Goal: Understand process/instructions: Learn how to perform a task or action

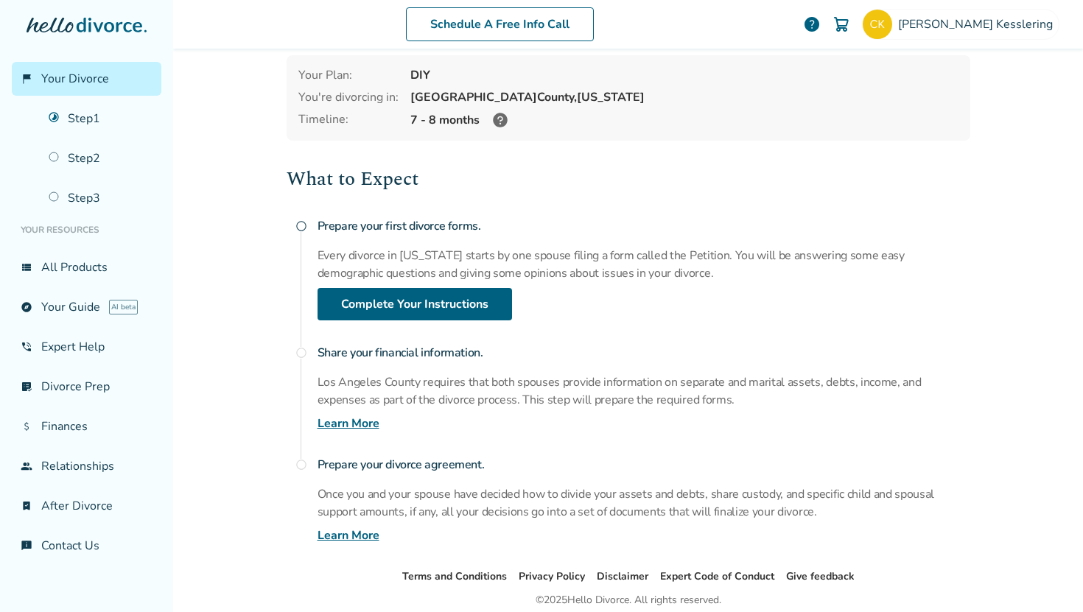
scroll to position [66, 0]
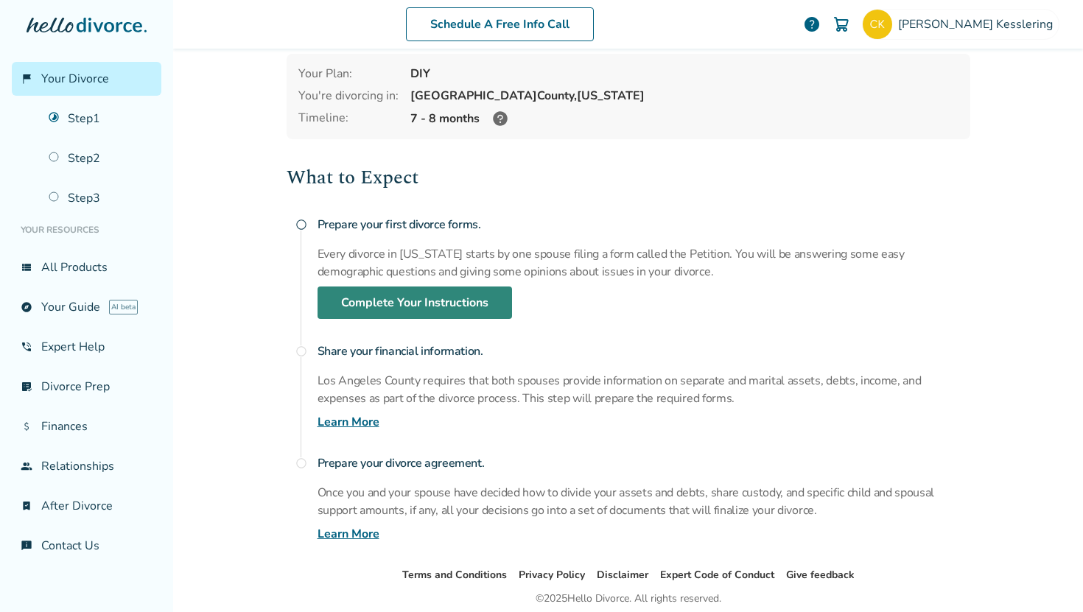
click at [488, 301] on link "Complete Your Instructions" at bounding box center [415, 303] width 195 height 32
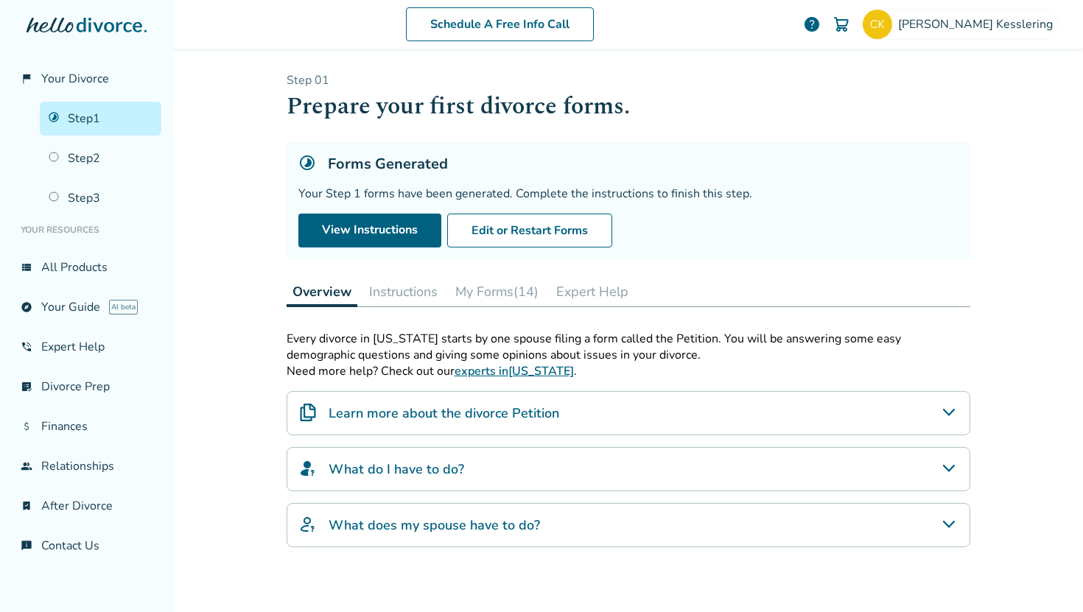
click at [486, 298] on button "My Forms (14)" at bounding box center [497, 291] width 95 height 29
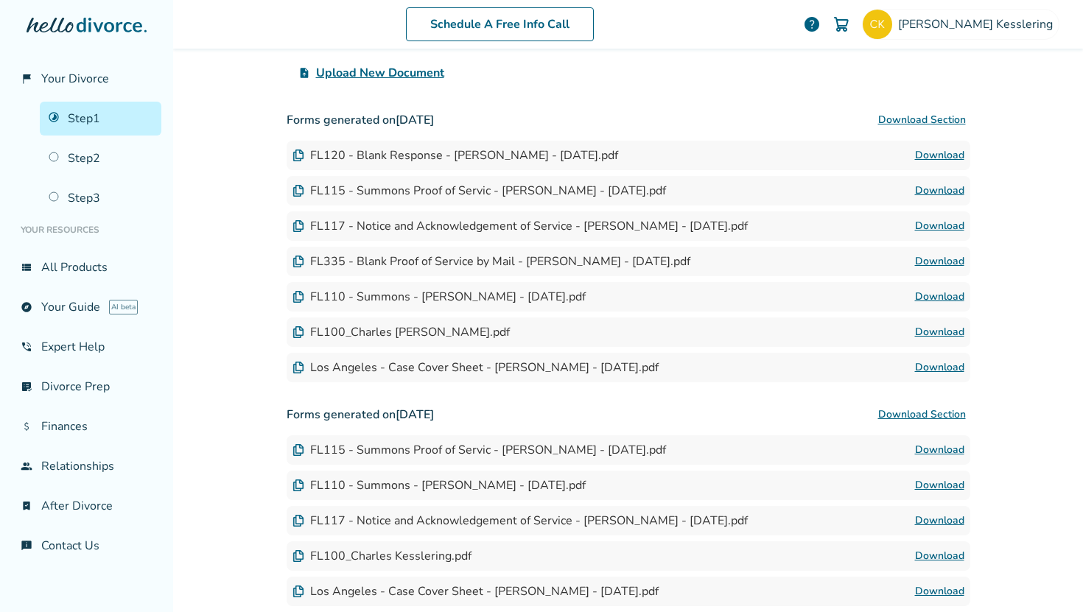
scroll to position [360, 0]
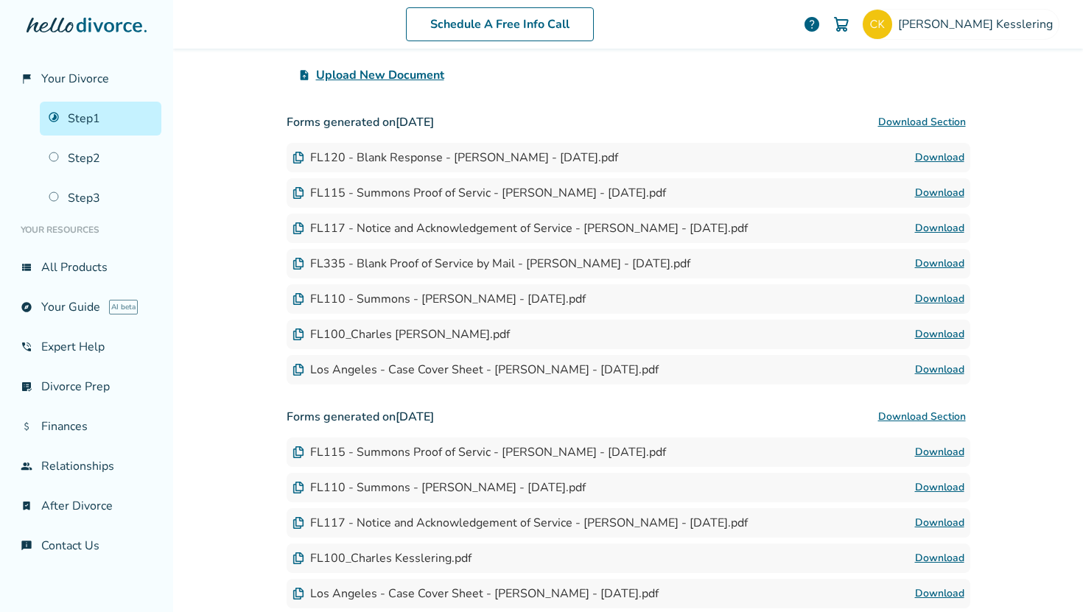
click at [534, 161] on div "FL120 - Blank Response - [PERSON_NAME] - [DATE].pdf" at bounding box center [456, 158] width 326 height 16
click at [951, 371] on link "Download" at bounding box center [939, 370] width 49 height 18
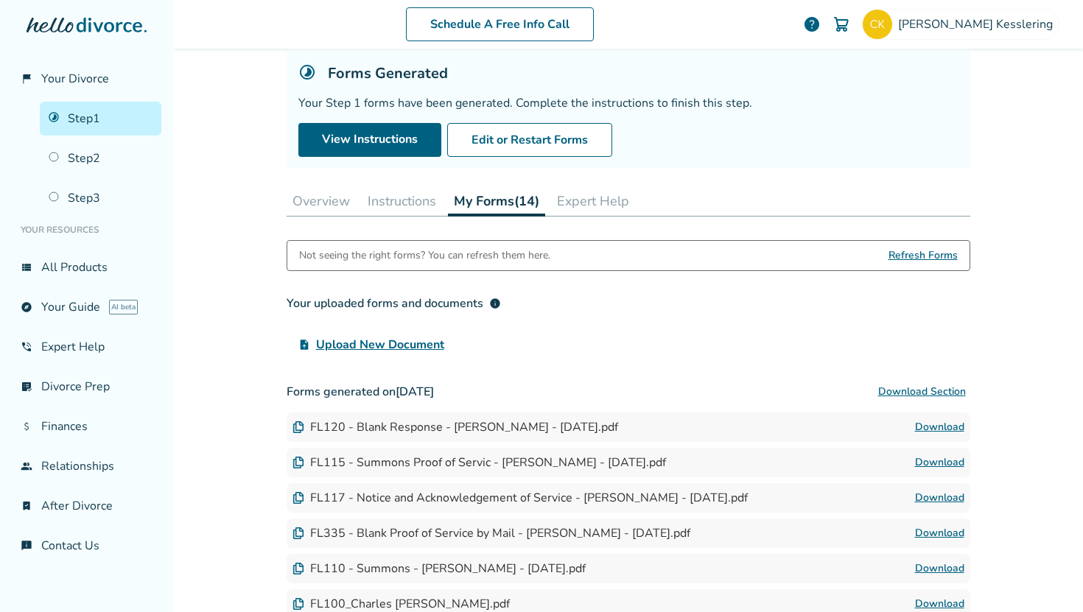
scroll to position [85, 0]
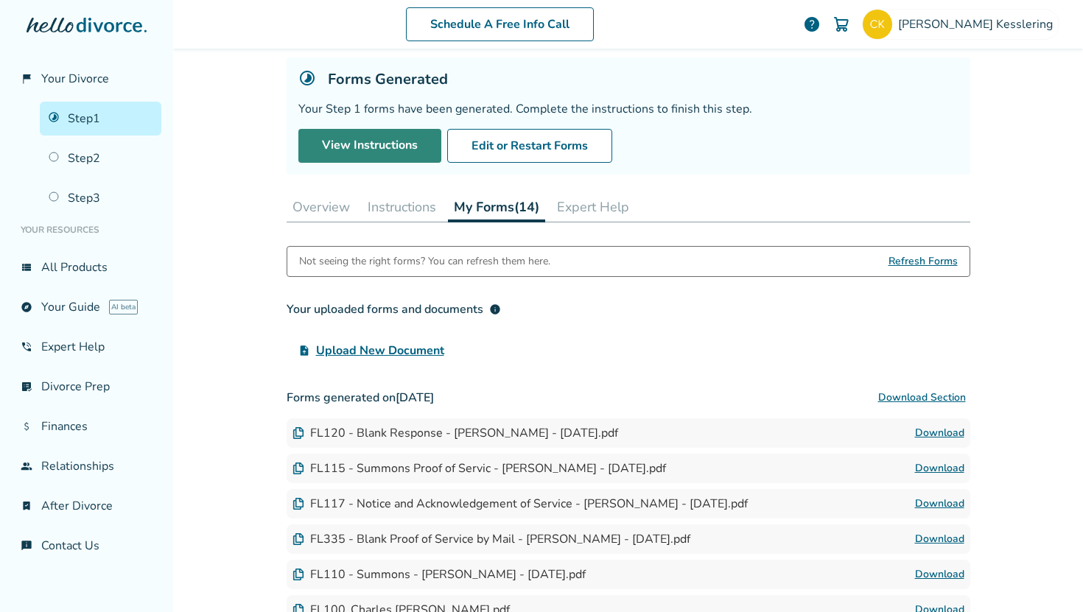
click at [346, 151] on link "View Instructions" at bounding box center [369, 146] width 143 height 34
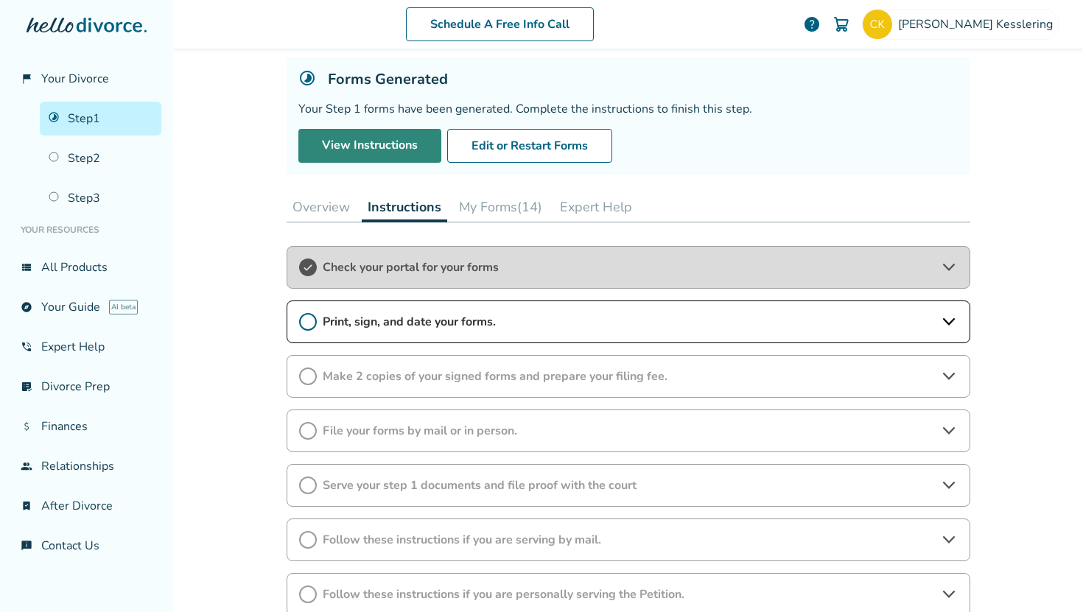
scroll to position [72, 0]
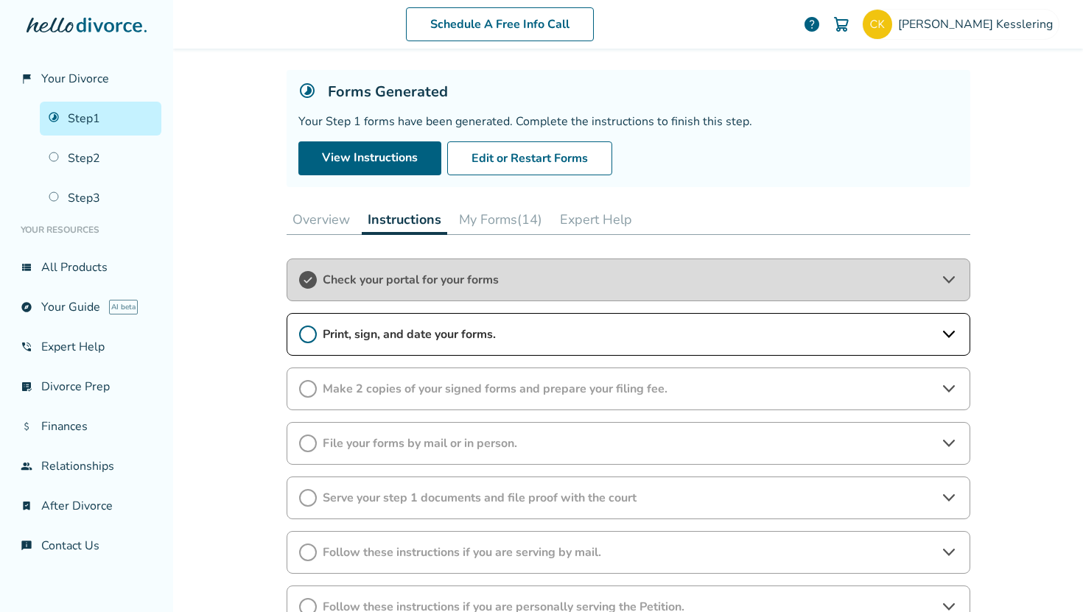
click at [939, 341] on div "Print, sign, and date your forms." at bounding box center [629, 334] width 684 height 43
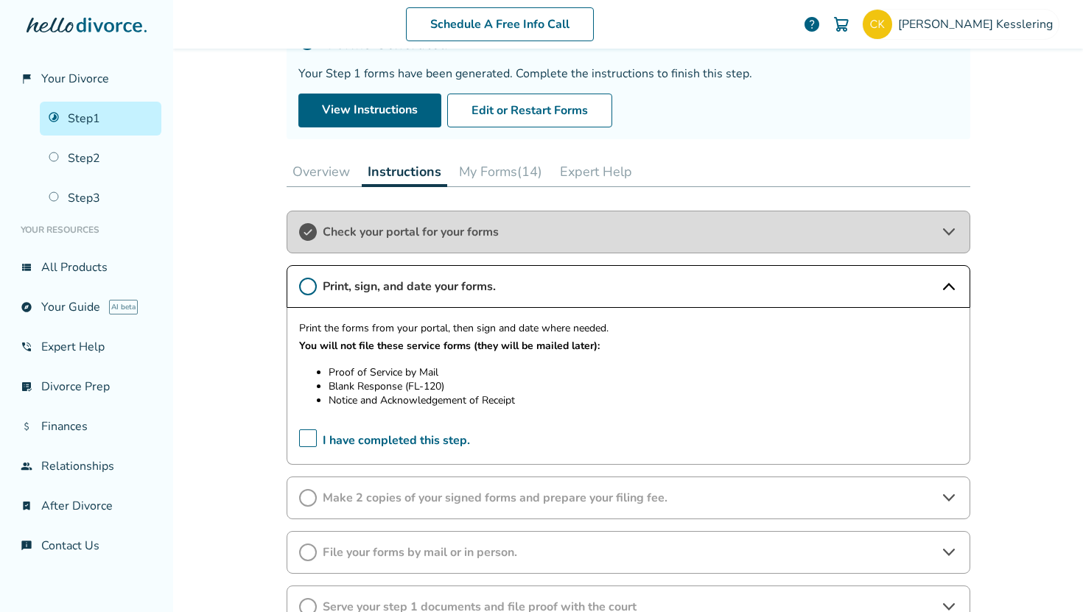
scroll to position [122, 0]
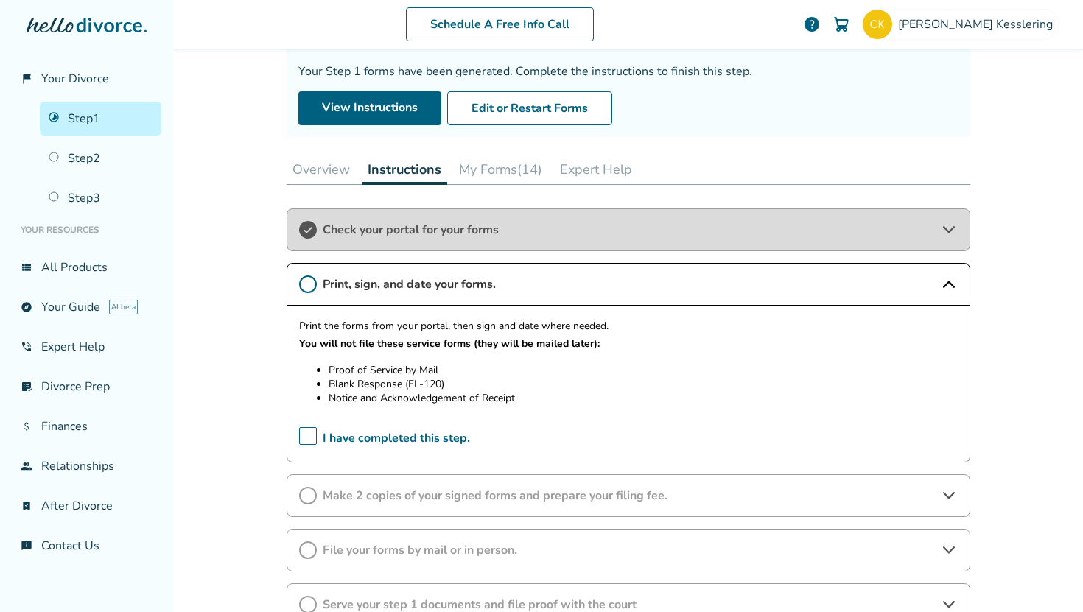
click at [494, 164] on button "My Forms (14)" at bounding box center [500, 169] width 95 height 29
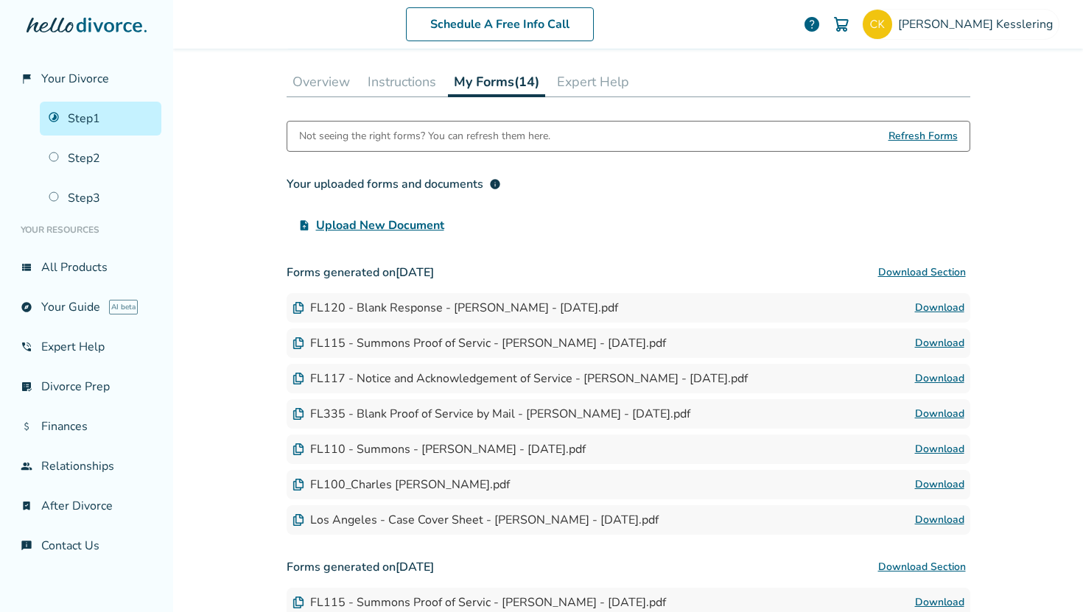
scroll to position [211, 0]
click at [402, 77] on button "Instructions" at bounding box center [402, 80] width 80 height 29
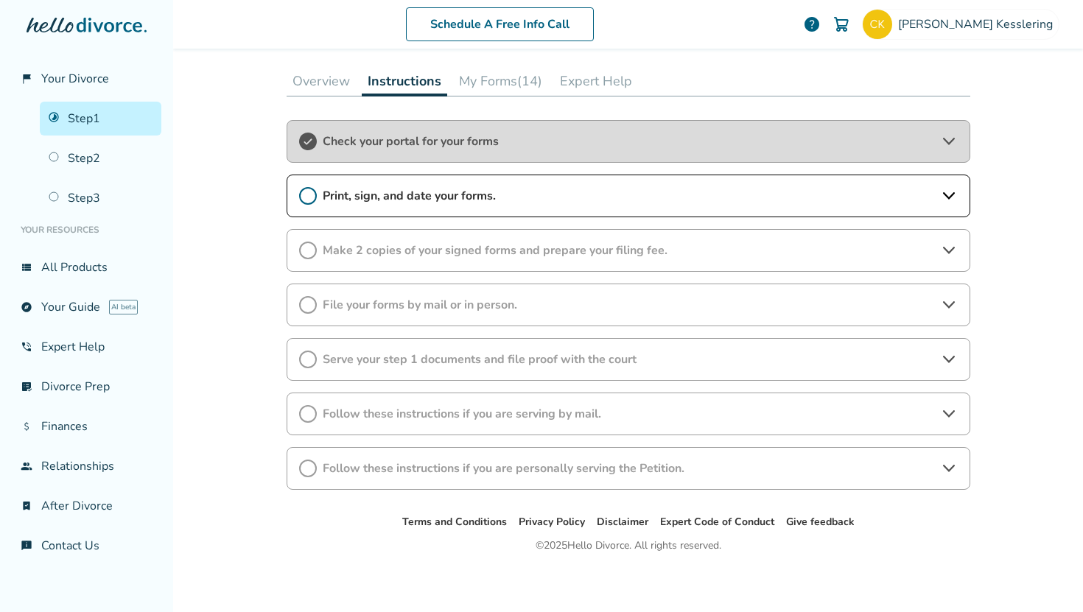
click at [472, 194] on span "Print, sign, and date your forms." at bounding box center [629, 196] width 612 height 16
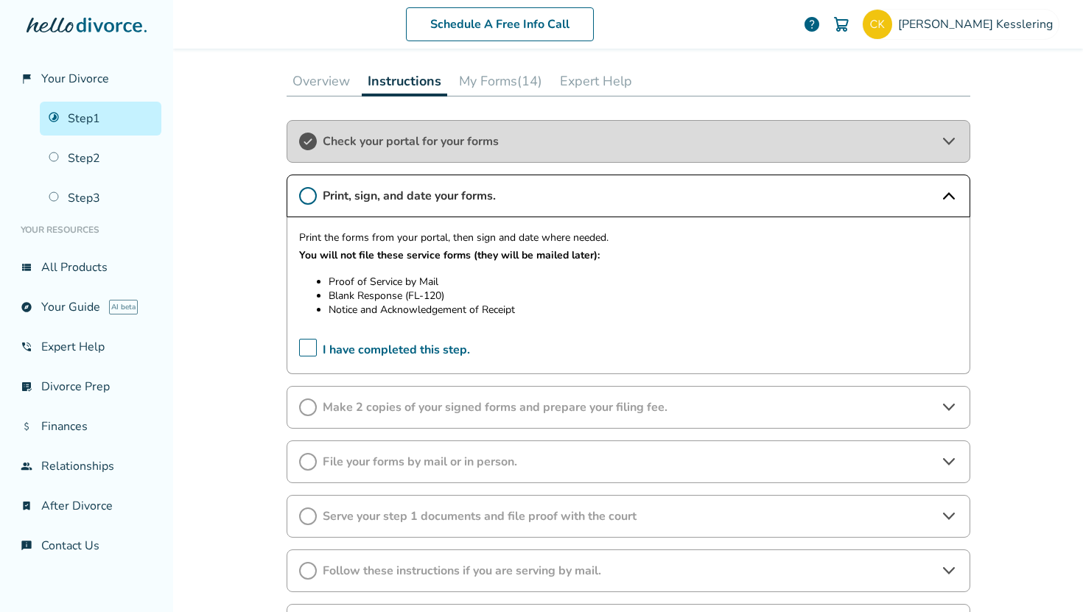
click at [503, 85] on button "My Forms (14)" at bounding box center [500, 80] width 95 height 29
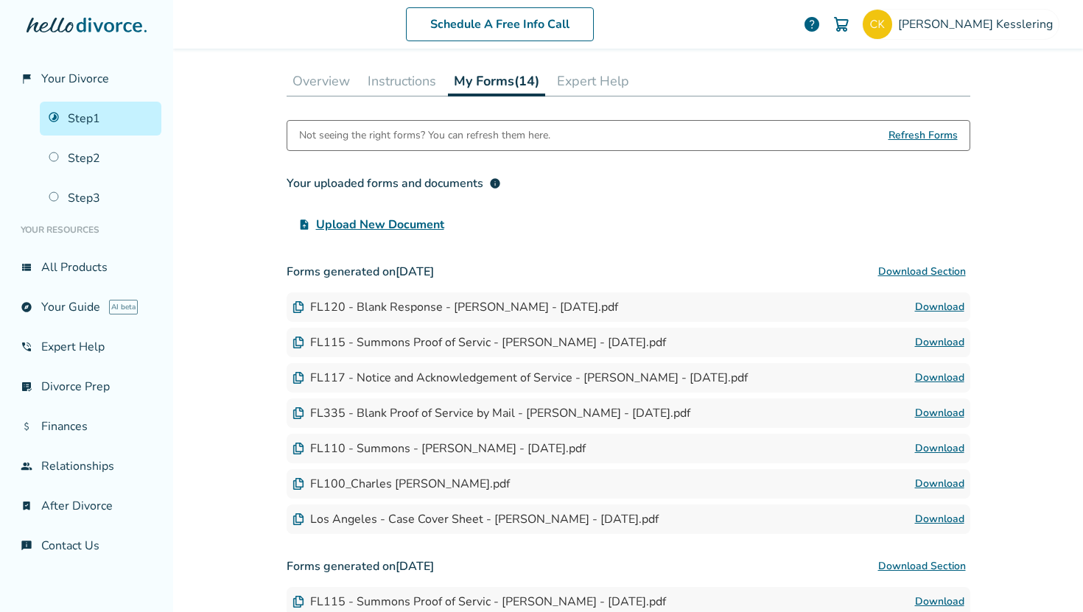
click at [405, 73] on button "Instructions" at bounding box center [402, 80] width 80 height 29
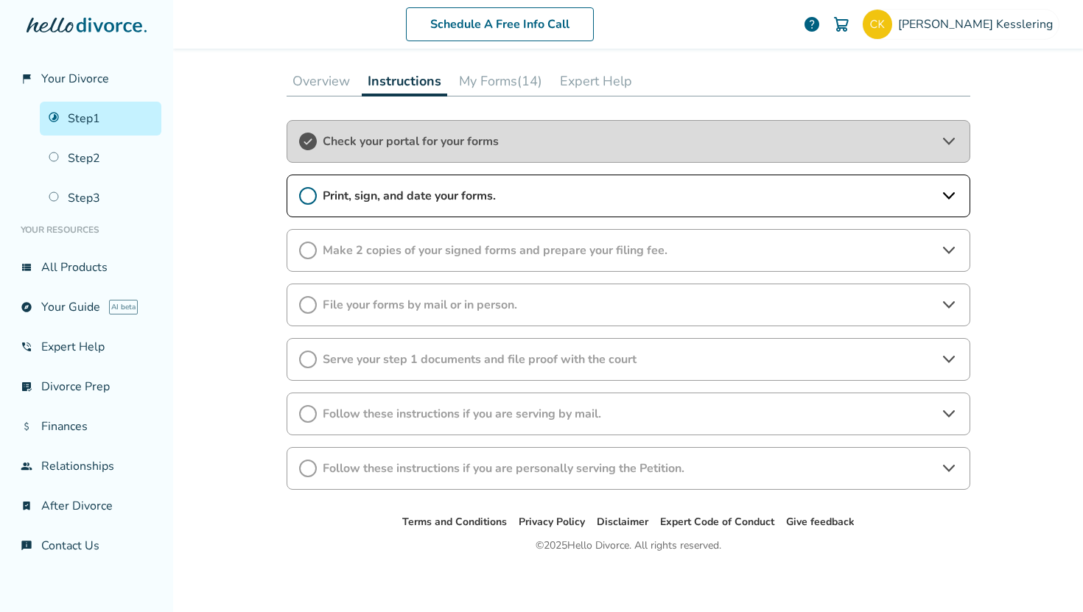
click at [468, 242] on span "Make 2 copies of your signed forms and prepare your filing fee." at bounding box center [629, 250] width 612 height 16
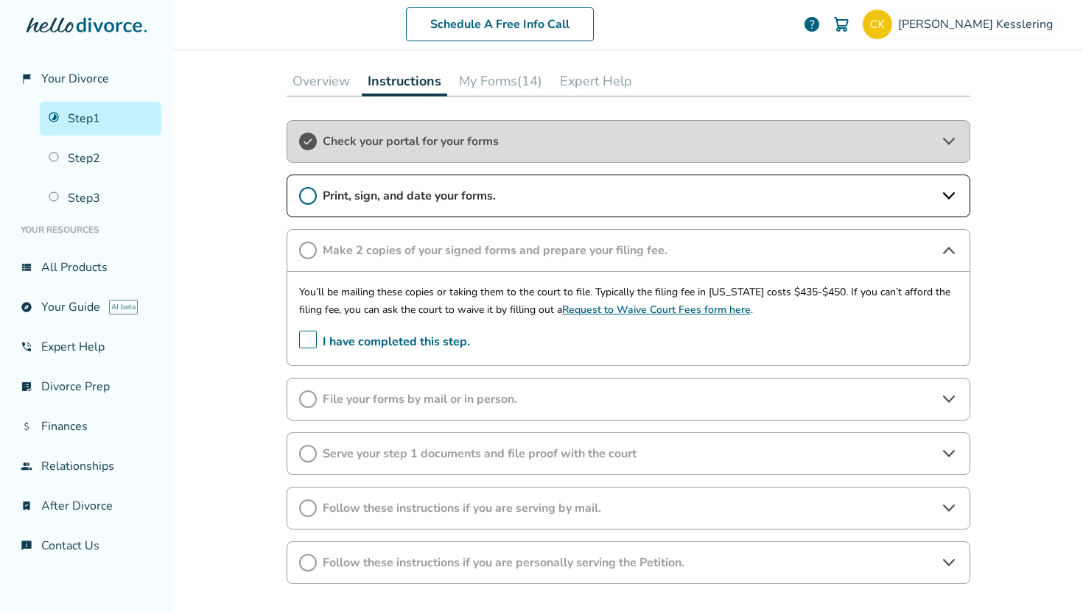
click at [463, 200] on span "Print, sign, and date your forms." at bounding box center [629, 196] width 612 height 16
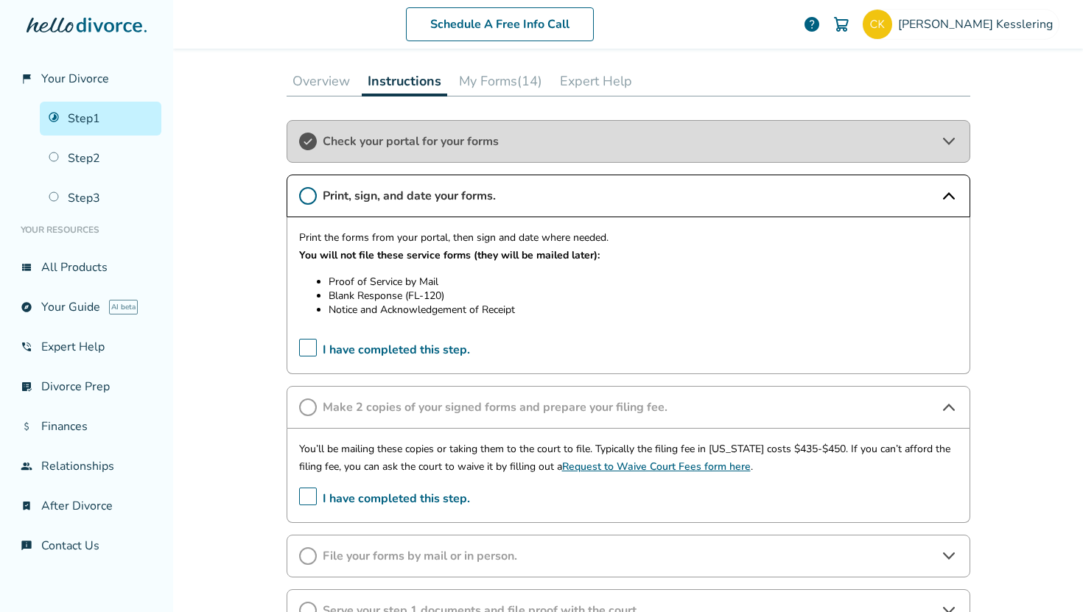
click at [483, 75] on button "My Forms (14)" at bounding box center [500, 80] width 95 height 29
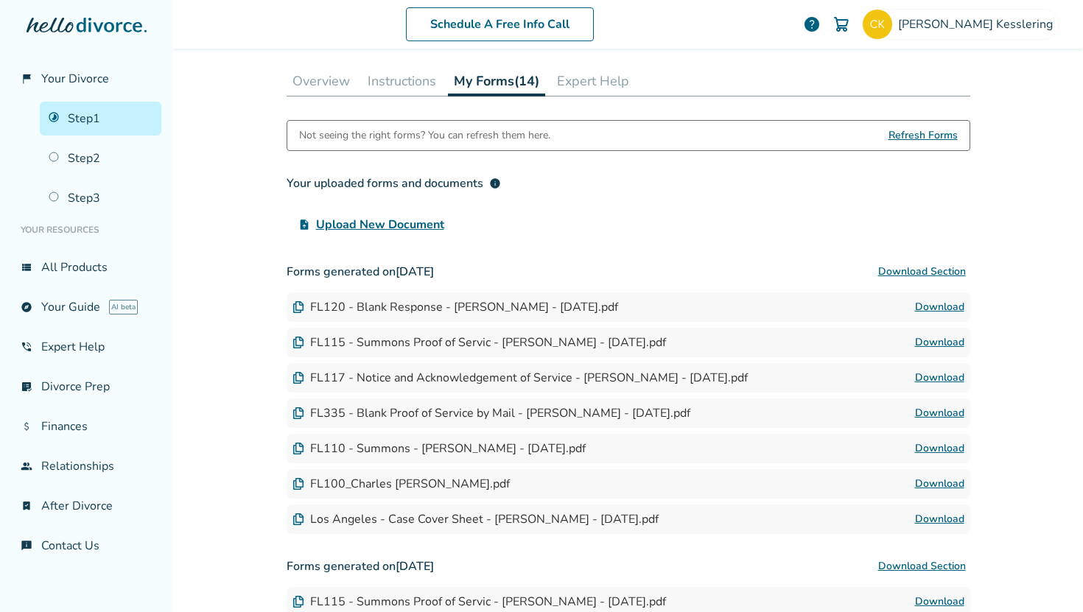
click at [402, 343] on div "FL115 - Summons Proof of Servic - [PERSON_NAME] - [DATE].pdf" at bounding box center [480, 343] width 374 height 16
click at [392, 93] on button "Instructions" at bounding box center [402, 80] width 80 height 29
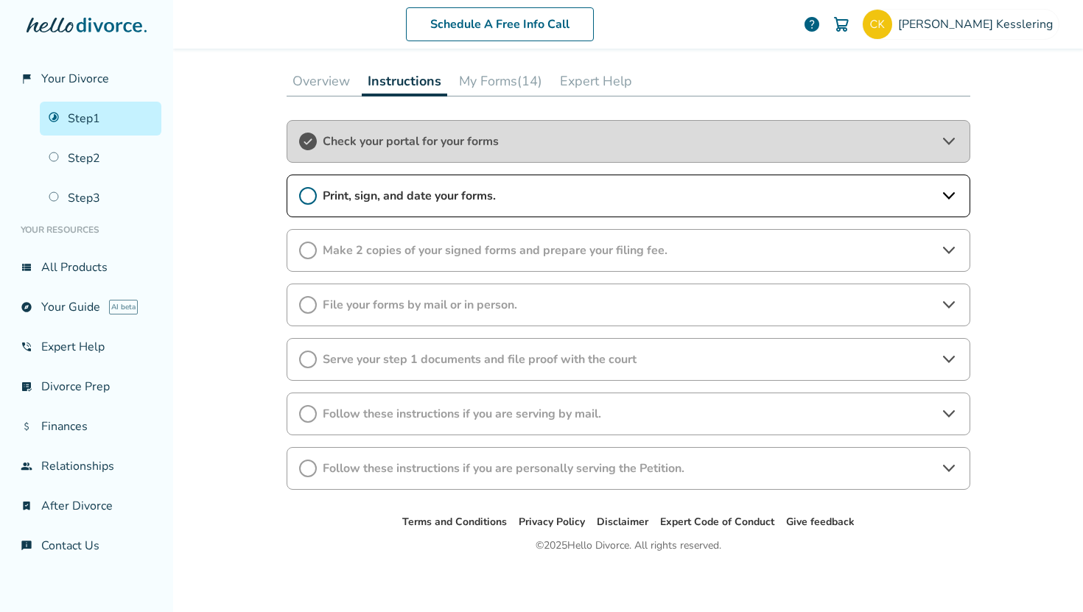
scroll to position [211, 0]
click at [416, 252] on span "Make 2 copies of your signed forms and prepare your filing fee." at bounding box center [629, 250] width 612 height 16
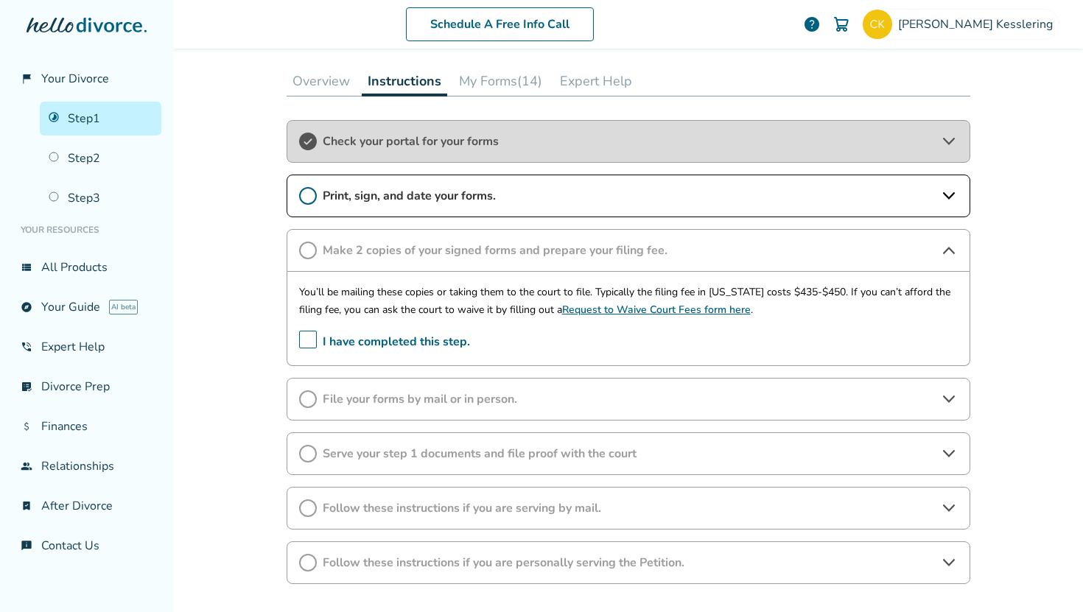
click at [428, 198] on span "Print, sign, and date your forms." at bounding box center [629, 196] width 612 height 16
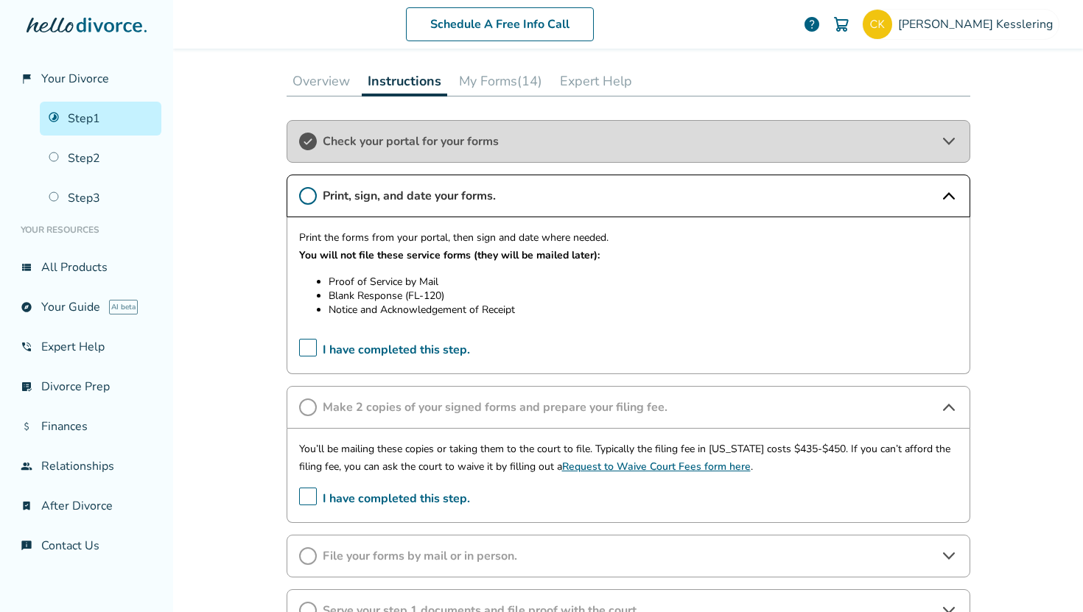
click at [436, 401] on span "Make 2 copies of your signed forms and prepare your filing fee." at bounding box center [629, 407] width 612 height 16
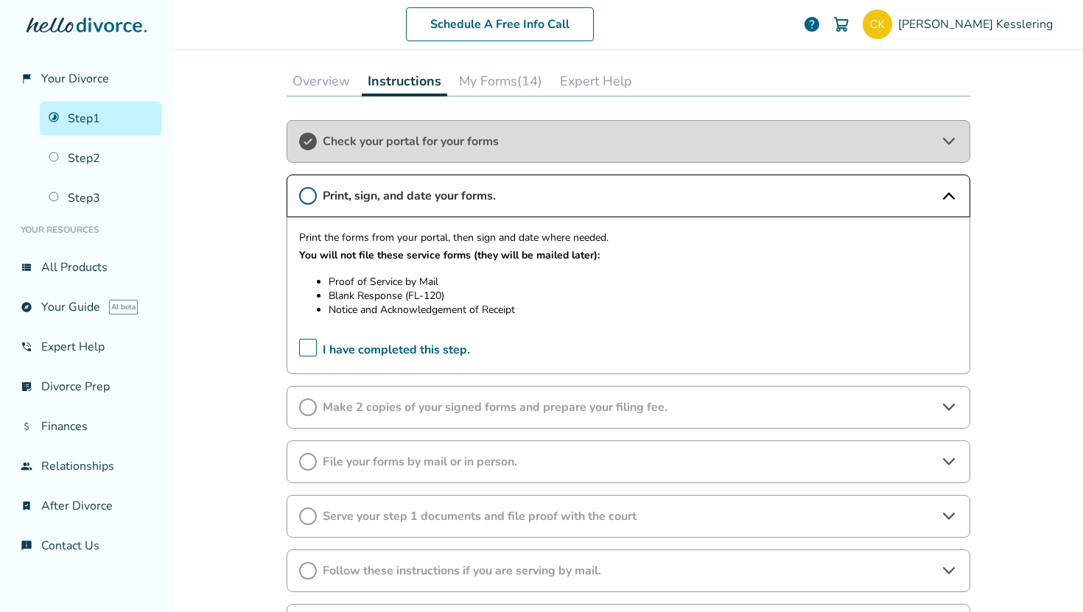
click at [417, 416] on div "Make 2 copies of your signed forms and prepare your filing fee." at bounding box center [629, 407] width 684 height 43
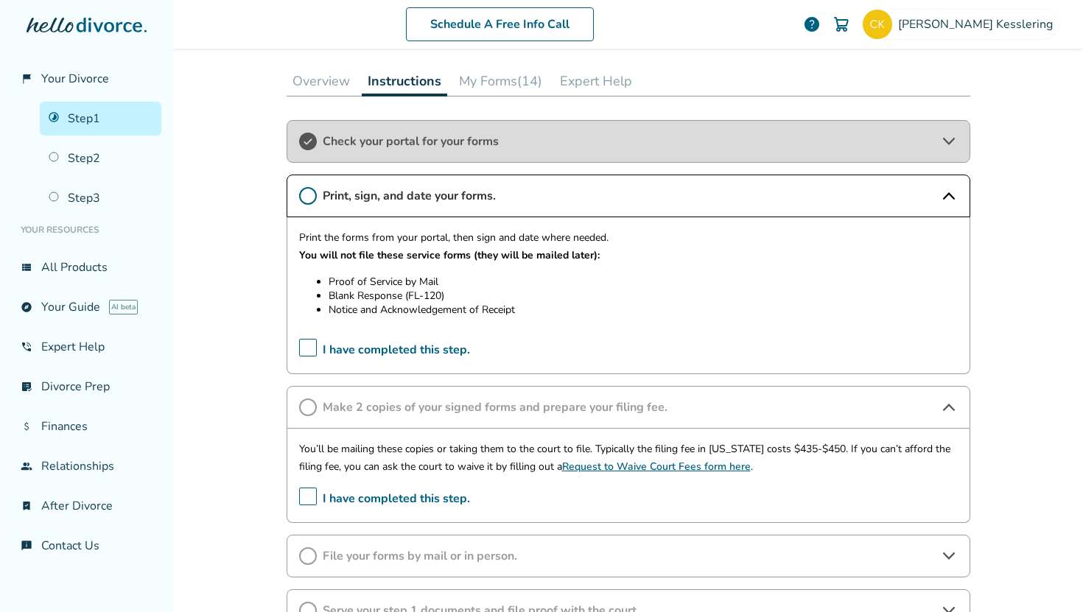
scroll to position [278, 0]
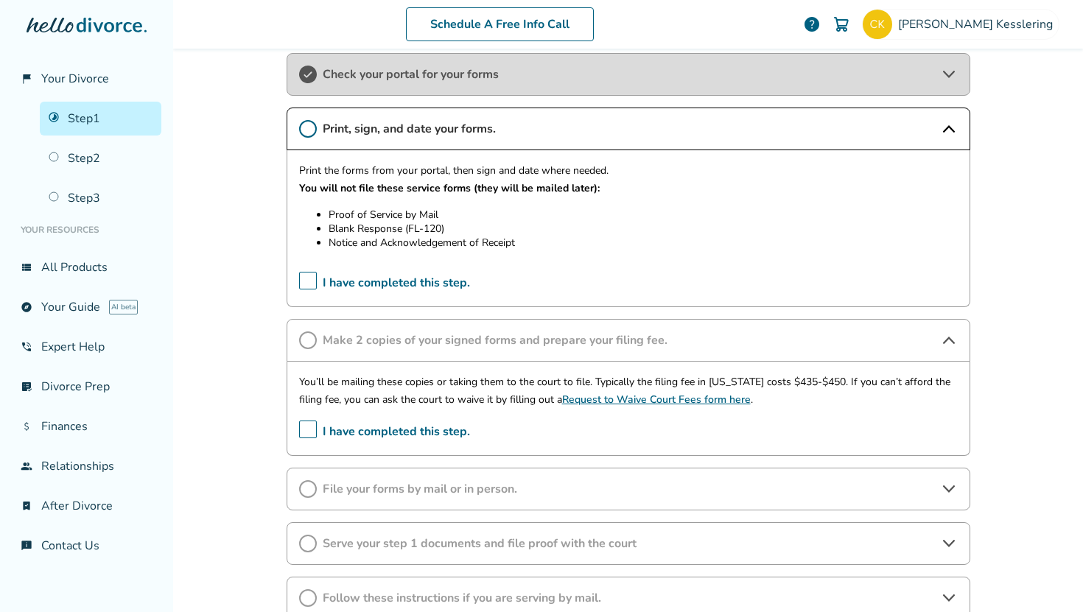
click at [431, 476] on div "File your forms by mail or in person." at bounding box center [629, 489] width 684 height 43
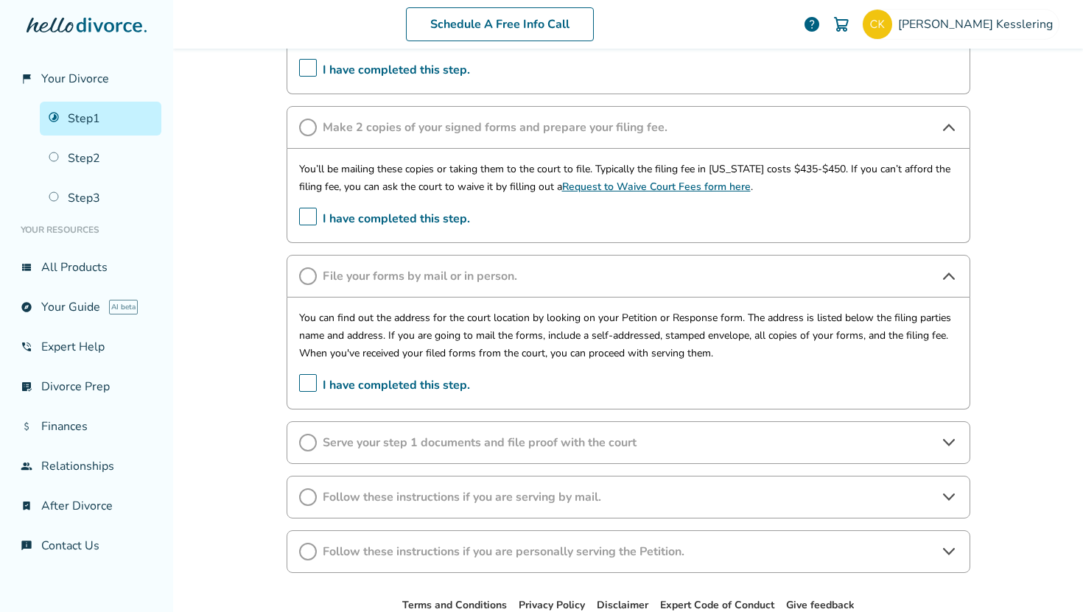
scroll to position [503, 0]
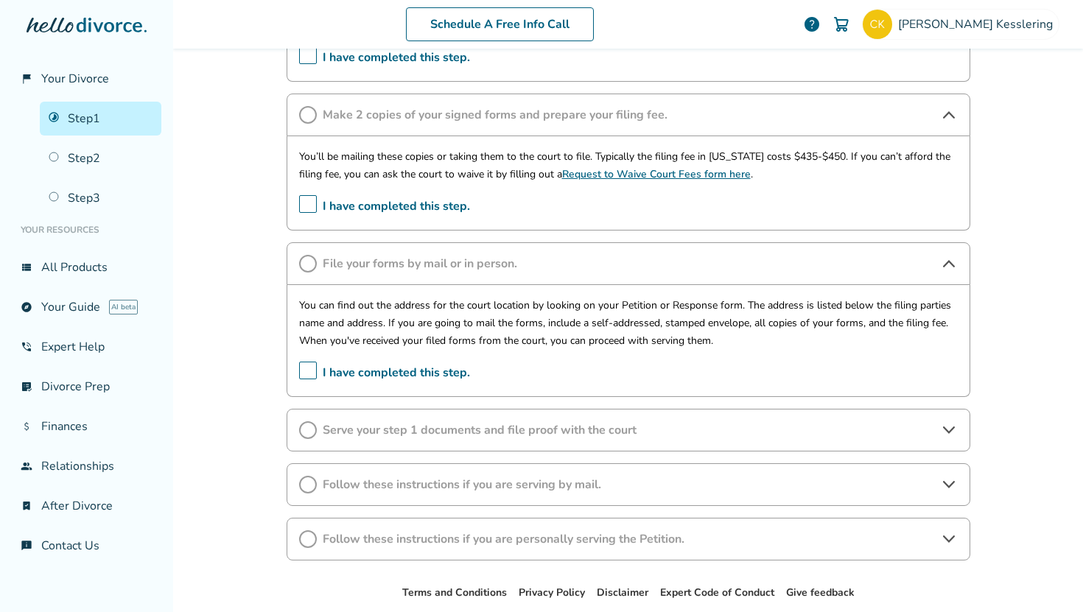
click at [481, 435] on span "Serve your step 1 documents and file proof with the court" at bounding box center [629, 430] width 612 height 16
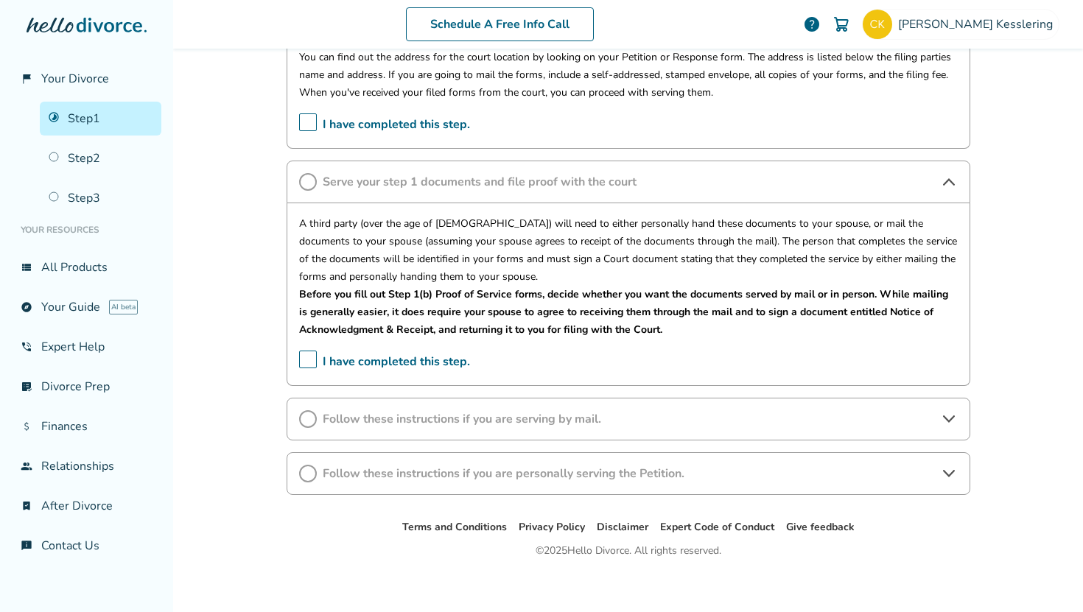
scroll to position [761, 0]
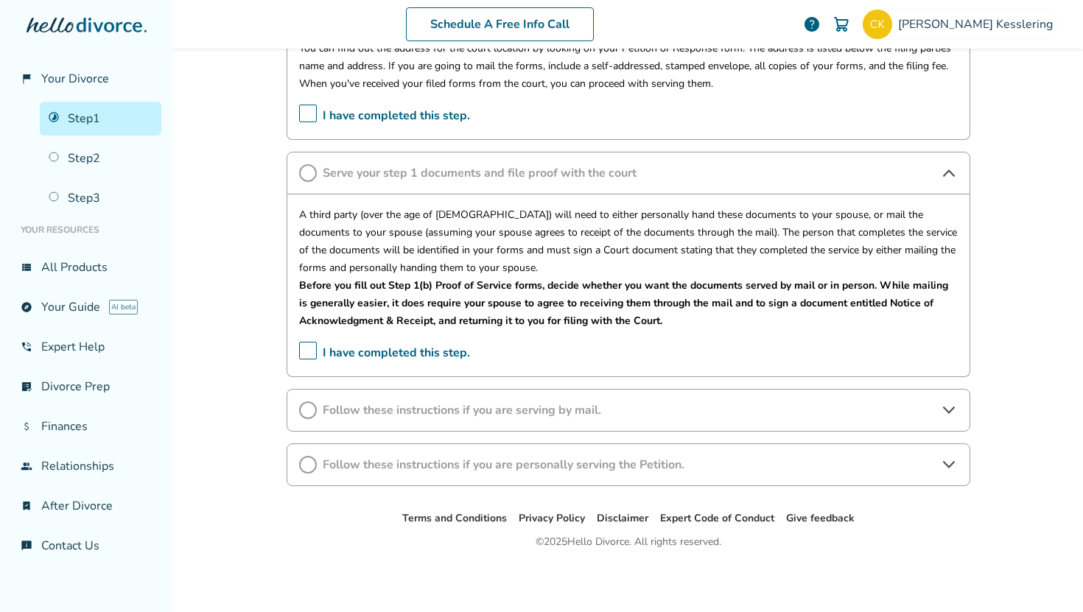
click at [512, 406] on span "Follow these instructions if you are serving by mail." at bounding box center [629, 410] width 612 height 16
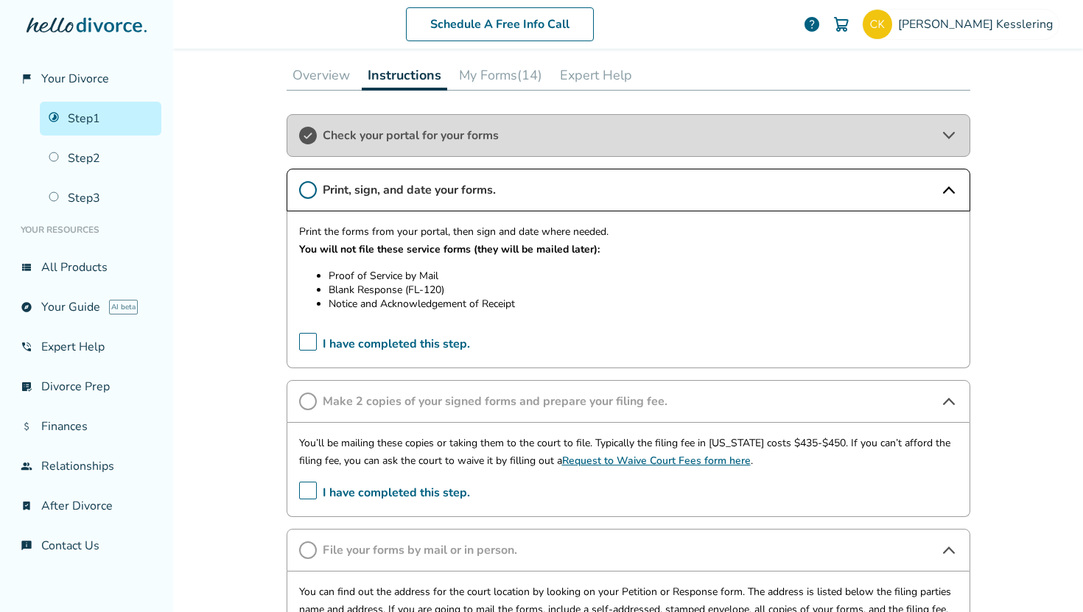
scroll to position [214, 0]
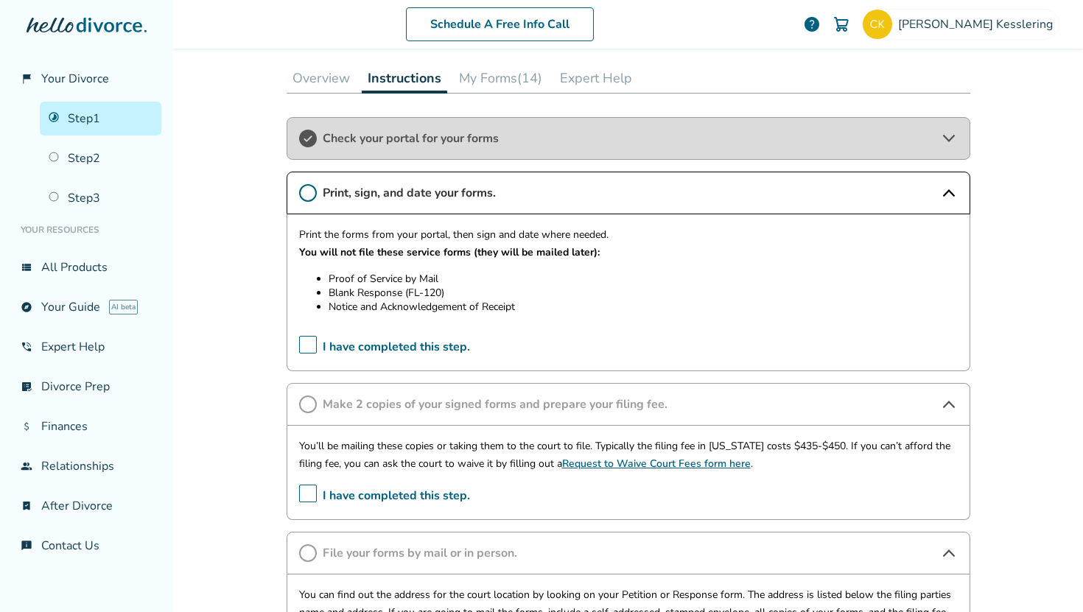
click at [502, 85] on button "My Forms (14)" at bounding box center [500, 77] width 95 height 29
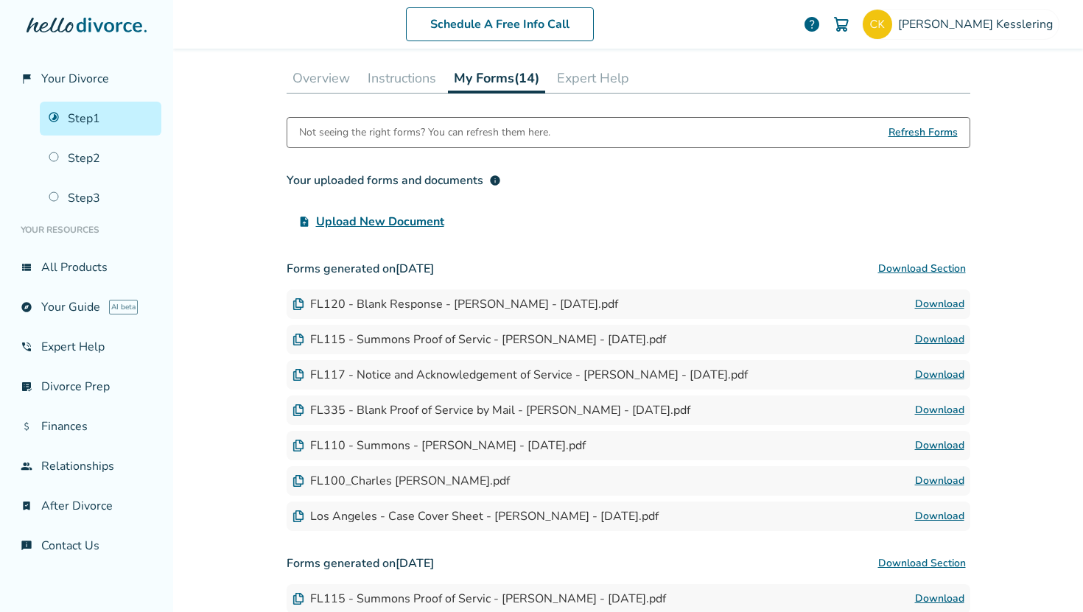
click at [919, 479] on link "Download" at bounding box center [939, 481] width 49 height 18
click at [907, 130] on span "Refresh Forms" at bounding box center [923, 132] width 69 height 29
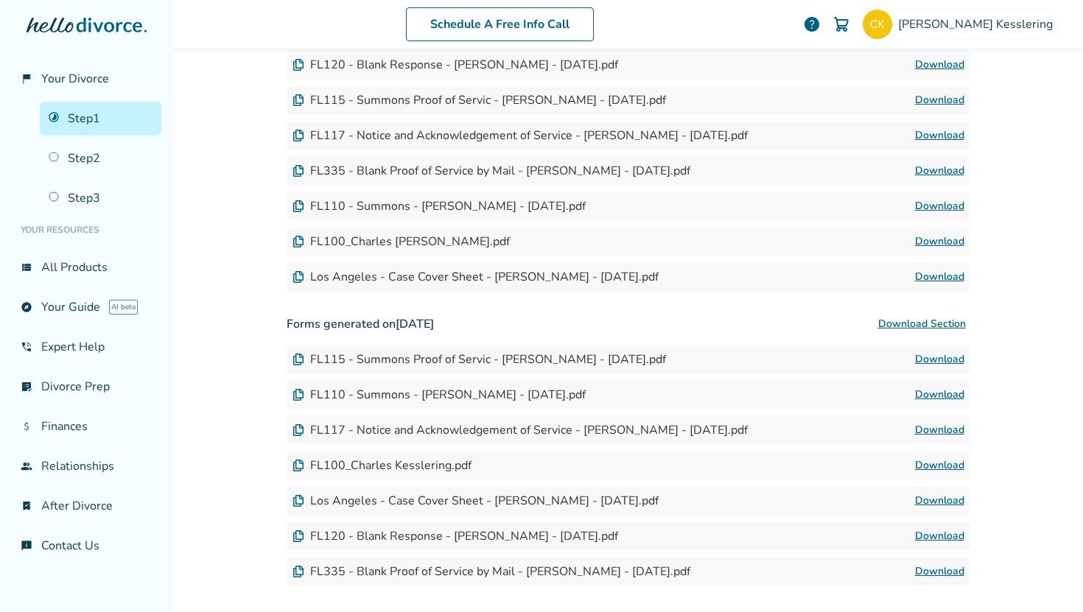
scroll to position [455, 0]
click at [924, 275] on link "Download" at bounding box center [939, 276] width 49 height 18
click at [943, 206] on link "Download" at bounding box center [939, 205] width 49 height 18
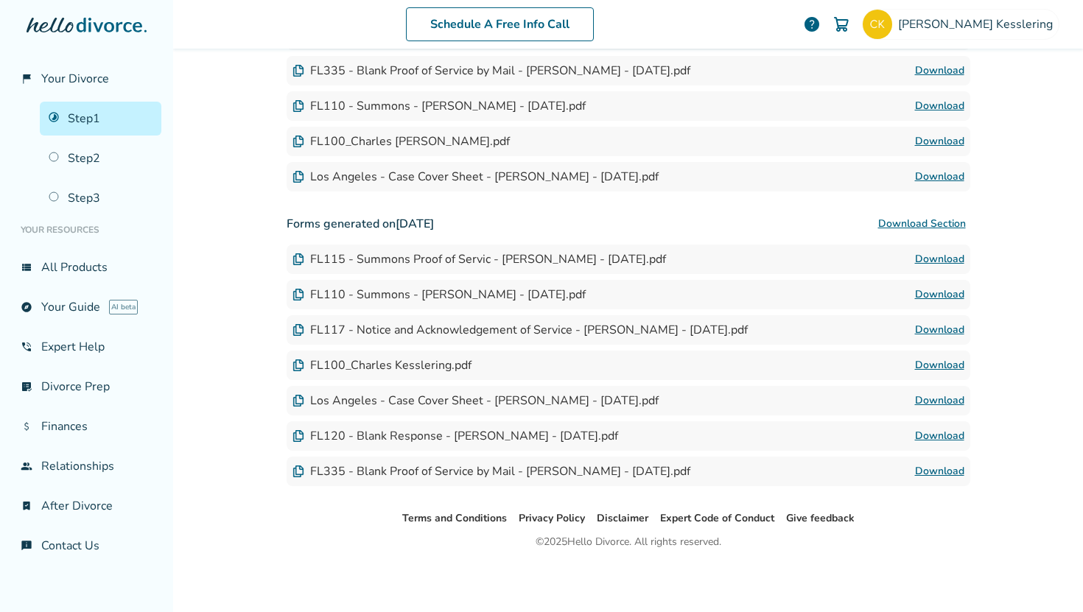
scroll to position [0, 0]
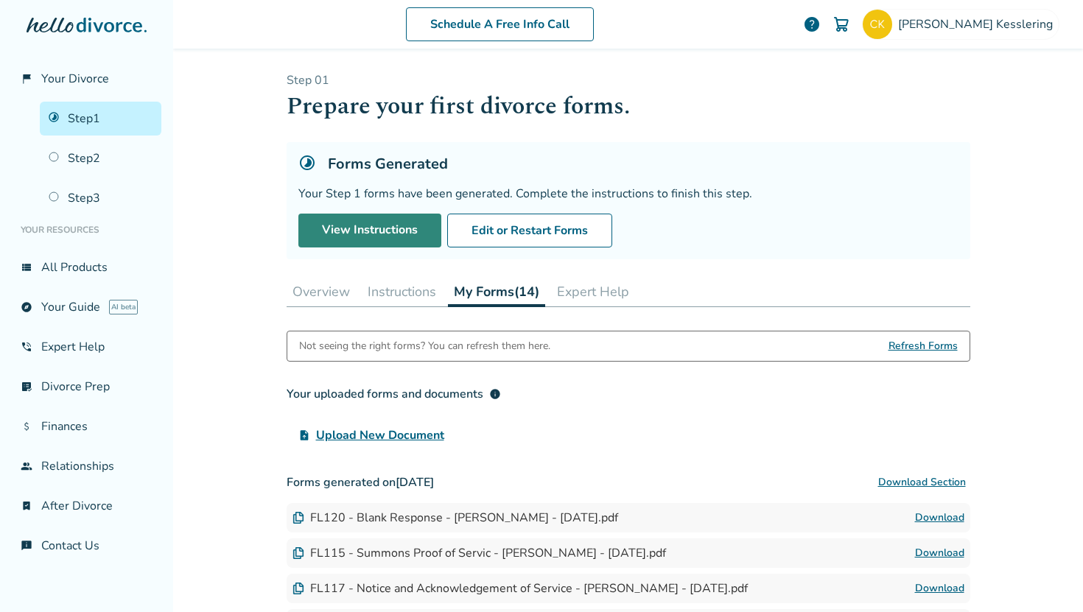
click at [352, 239] on link "View Instructions" at bounding box center [369, 231] width 143 height 34
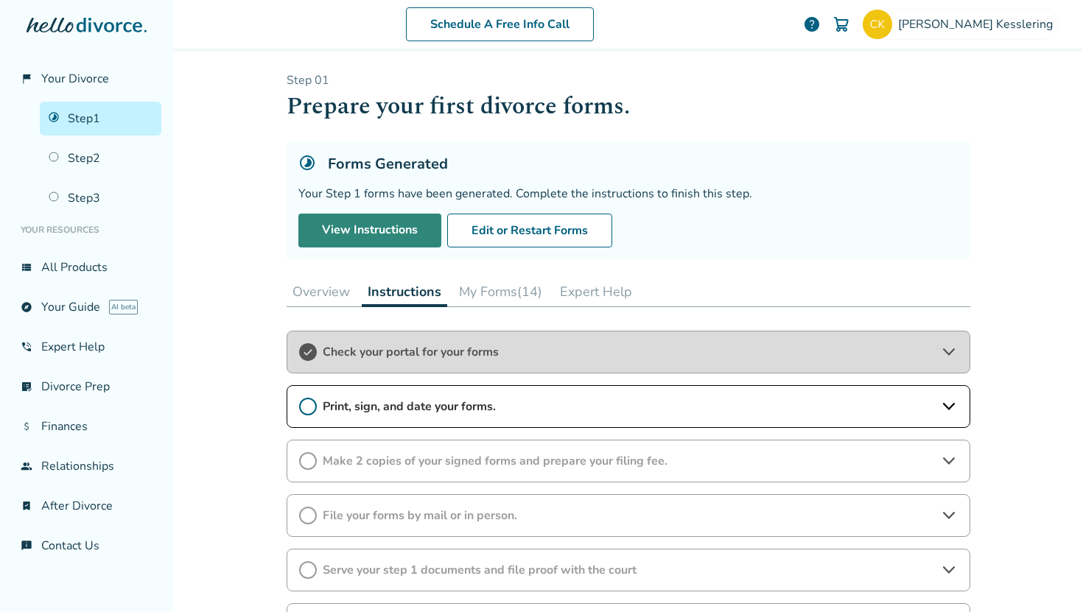
scroll to position [88, 0]
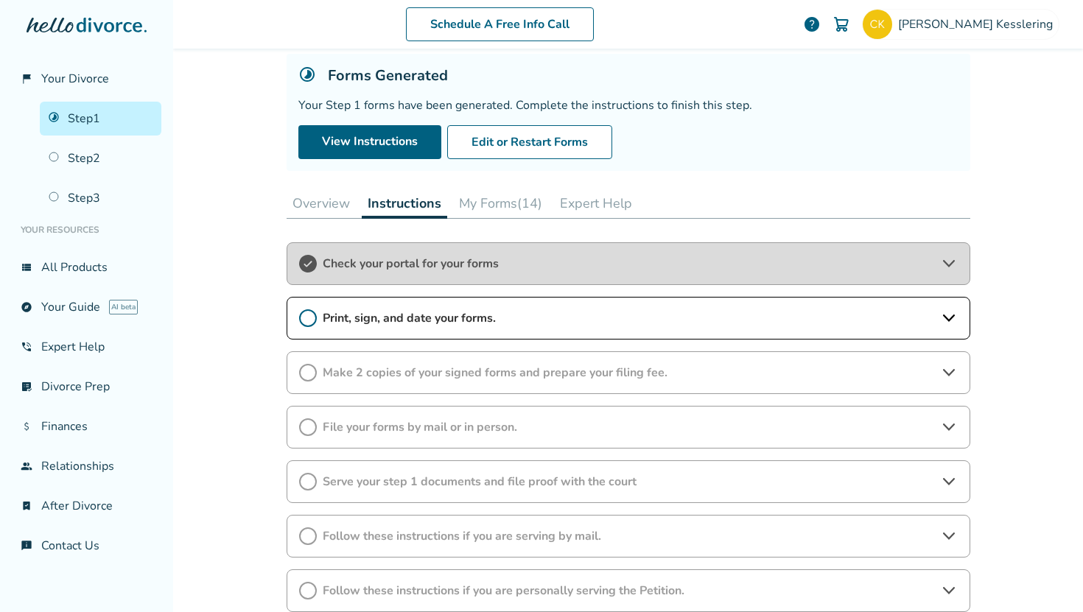
click at [483, 312] on span "Print, sign, and date your forms." at bounding box center [629, 318] width 612 height 16
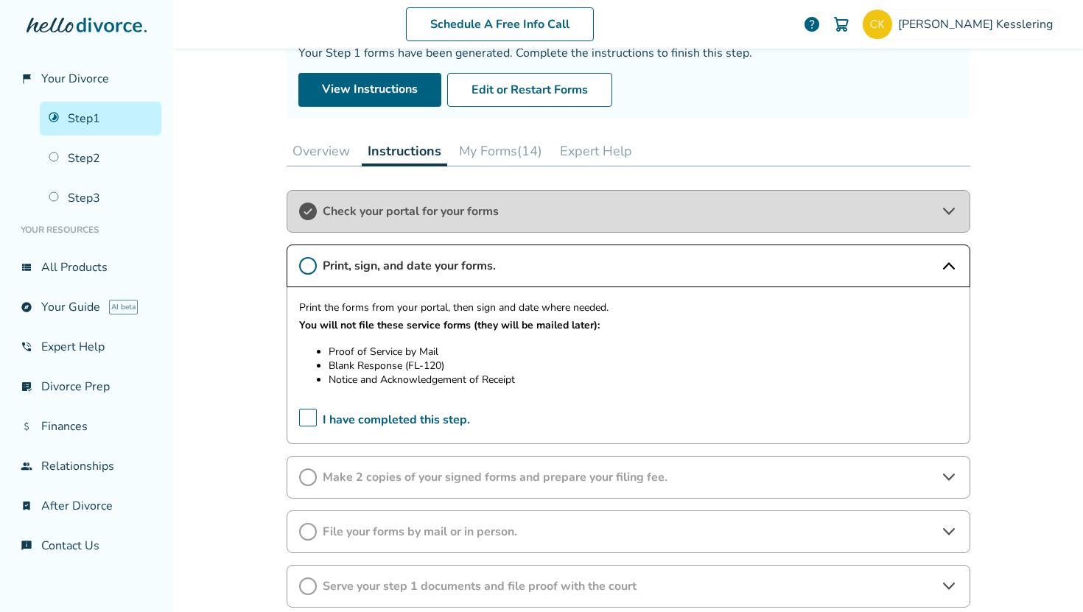
scroll to position [142, 0]
click at [474, 468] on span "Make 2 copies of your signed forms and prepare your filing fee." at bounding box center [629, 476] width 612 height 16
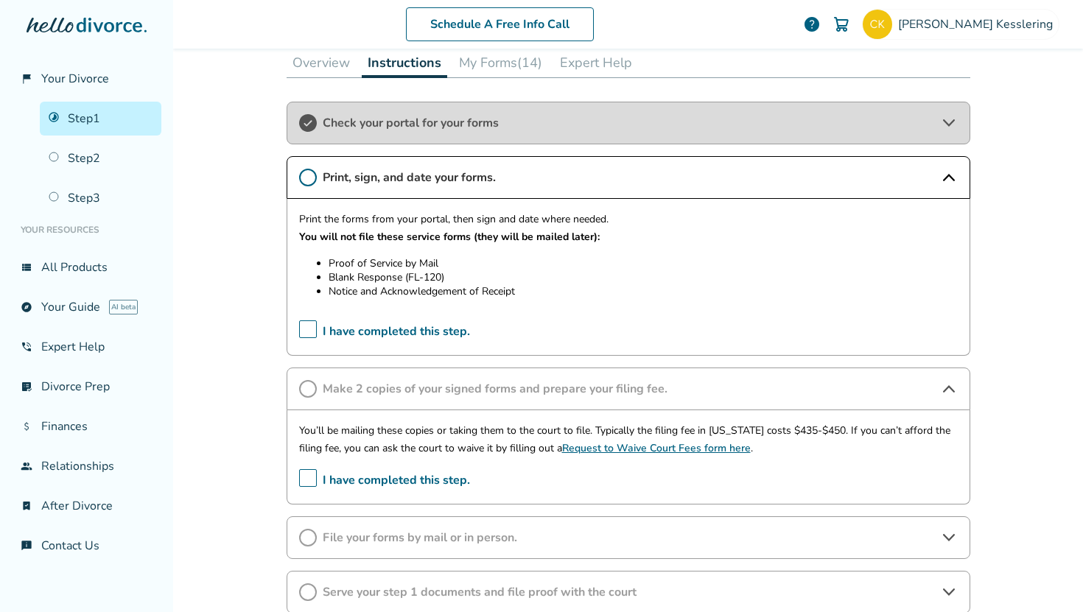
scroll to position [226, 0]
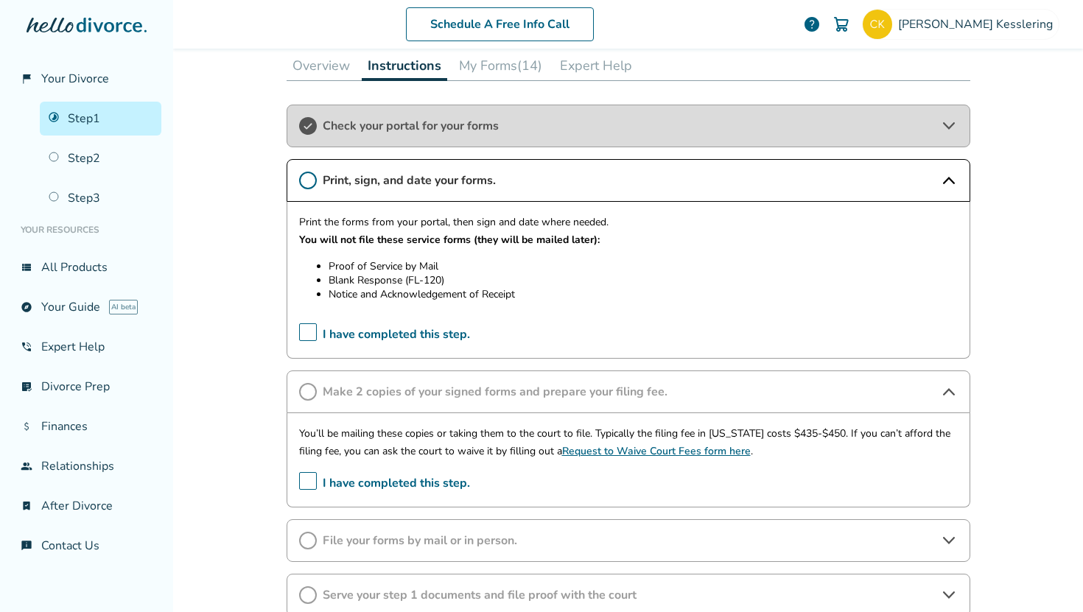
click at [508, 66] on button "My Forms (14)" at bounding box center [500, 65] width 95 height 29
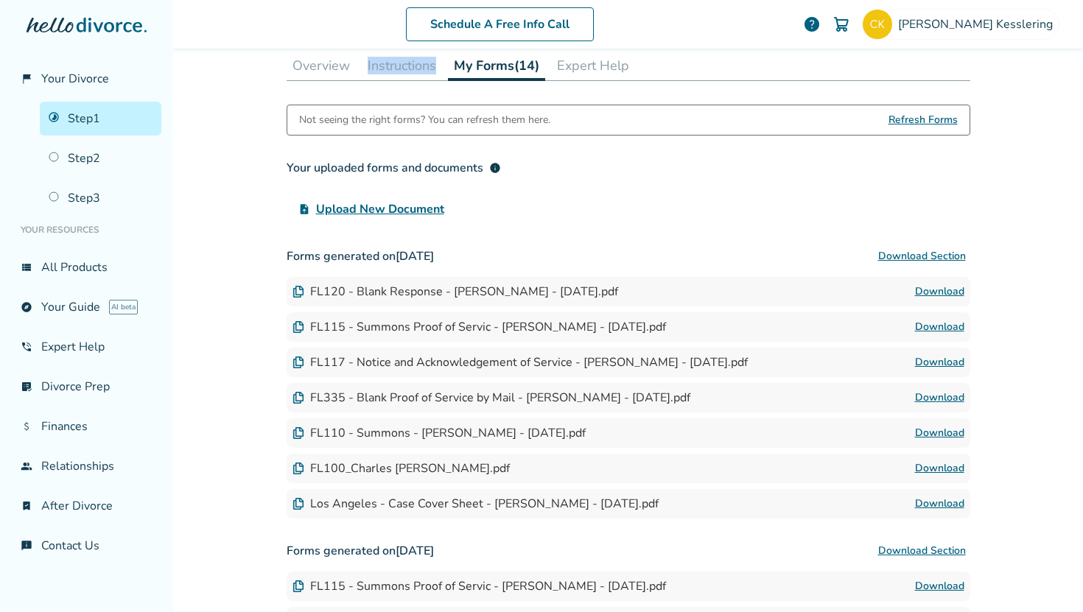
click at [376, 63] on button "Instructions" at bounding box center [402, 65] width 80 height 29
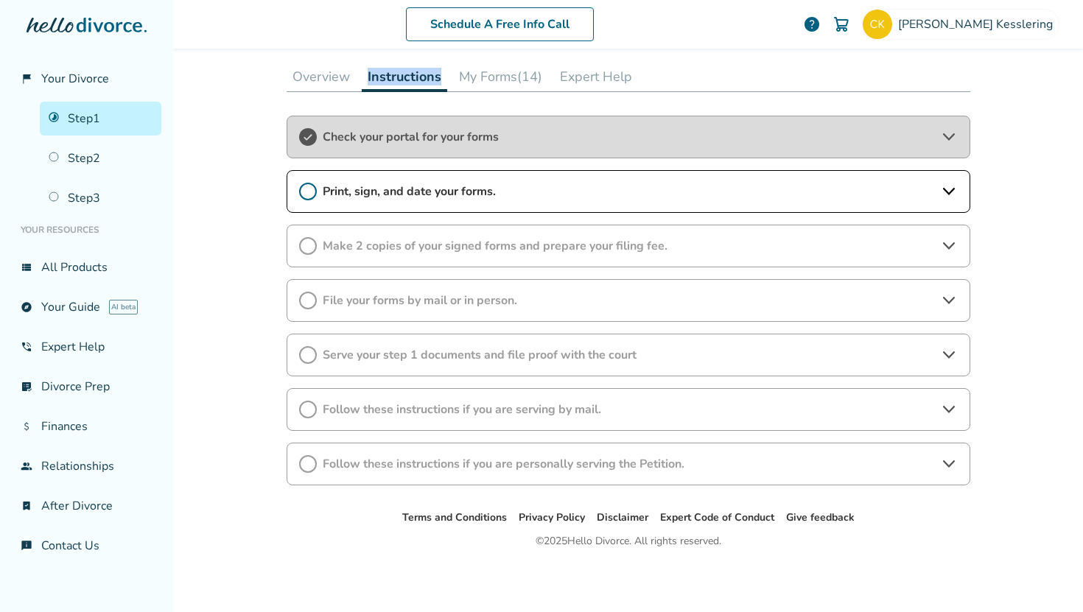
scroll to position [214, 0]
click at [477, 82] on button "My Forms (14)" at bounding box center [500, 77] width 95 height 29
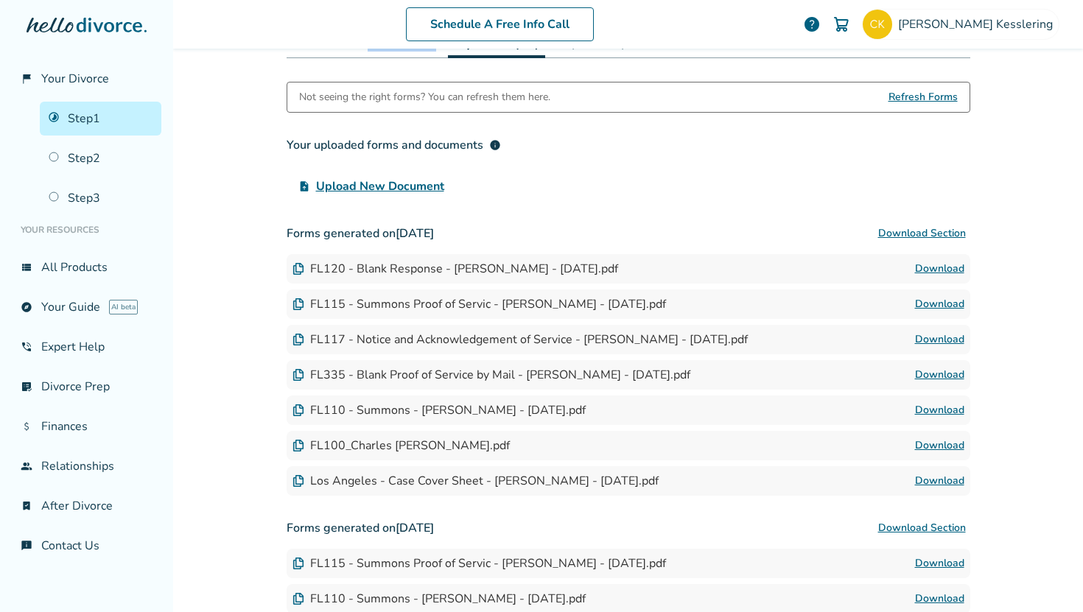
scroll to position [259, 0]
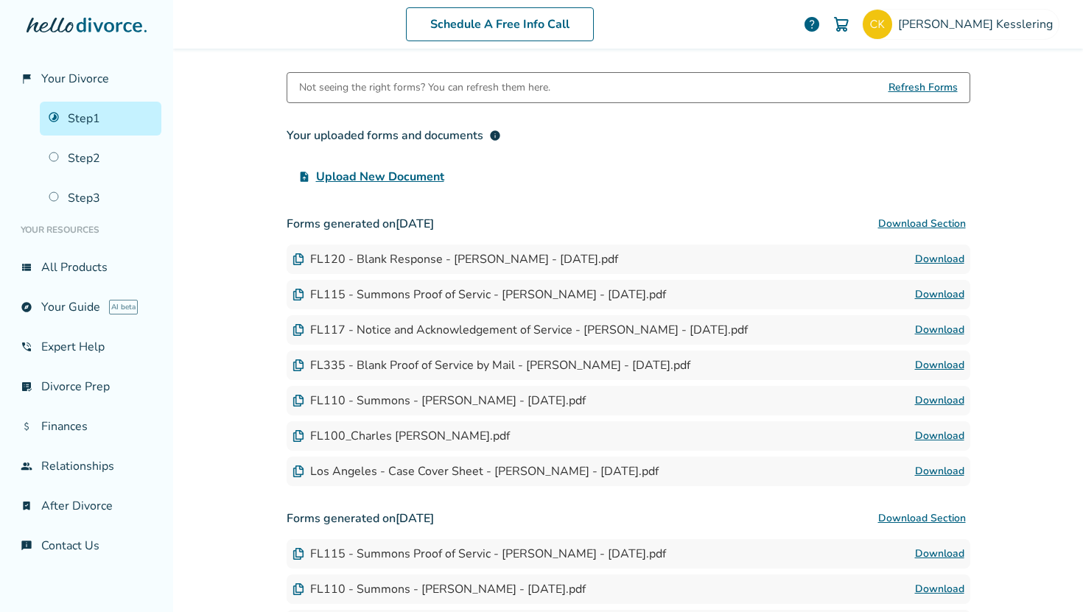
click at [921, 430] on link "Download" at bounding box center [939, 436] width 49 height 18
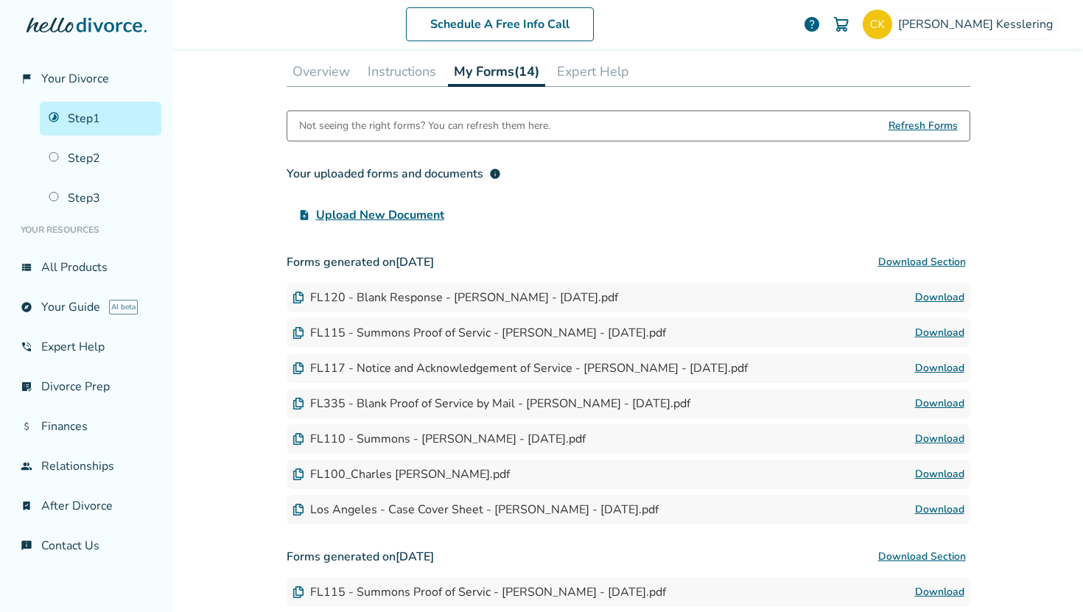
scroll to position [554, 0]
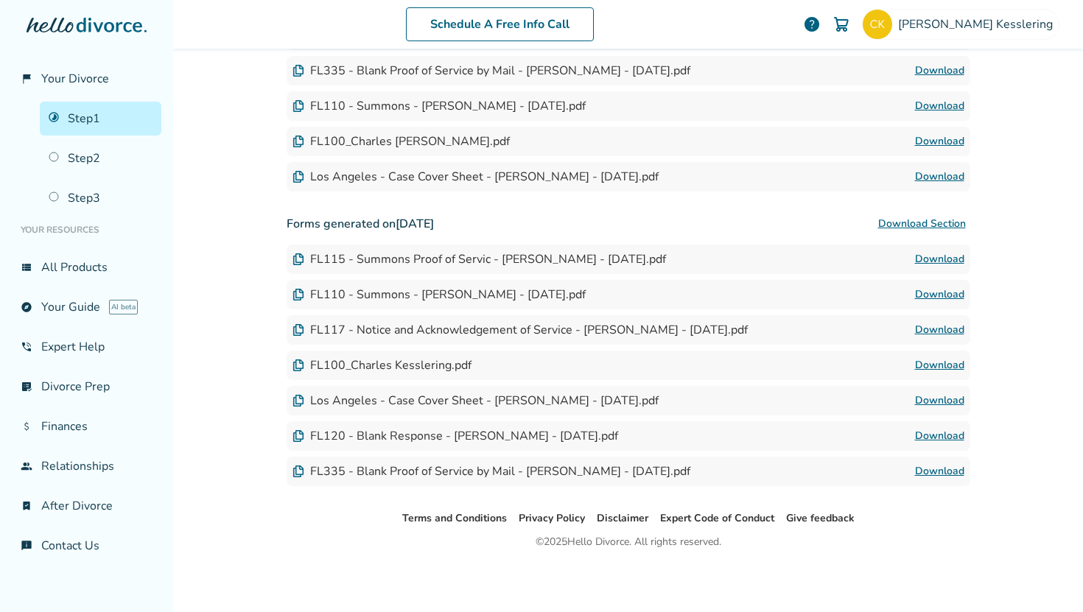
click at [931, 366] on link "Download" at bounding box center [939, 366] width 49 height 18
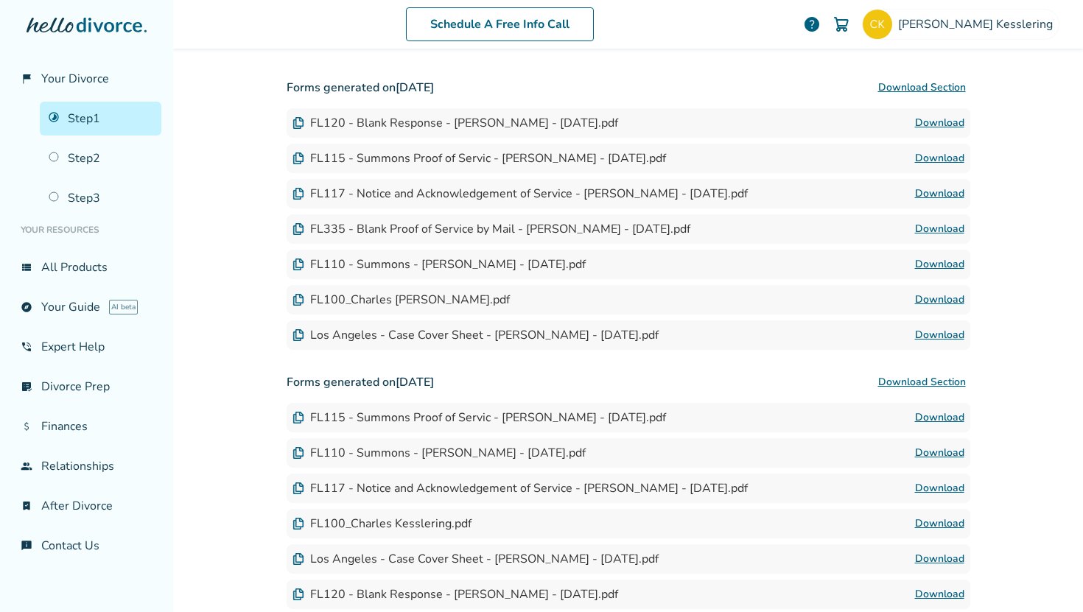
scroll to position [357, 0]
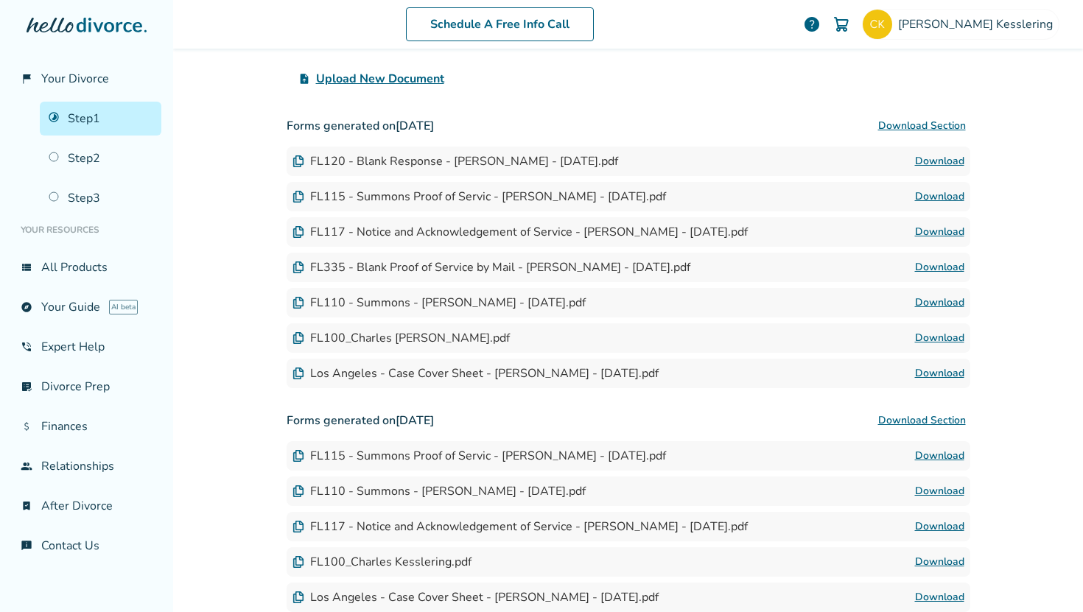
click at [934, 154] on link "Download" at bounding box center [939, 162] width 49 height 18
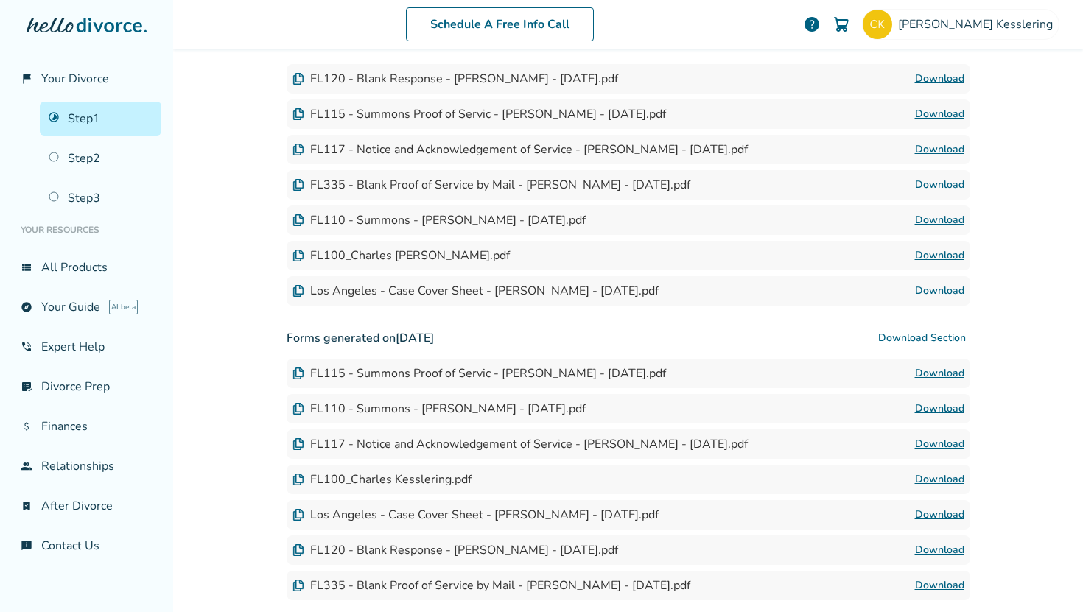
scroll to position [439, 0]
click at [927, 189] on link "Download" at bounding box center [939, 186] width 49 height 18
click at [954, 147] on link "Download" at bounding box center [939, 151] width 49 height 18
click at [937, 295] on link "Download" at bounding box center [939, 292] width 49 height 18
click at [932, 75] on link "Download" at bounding box center [939, 80] width 49 height 18
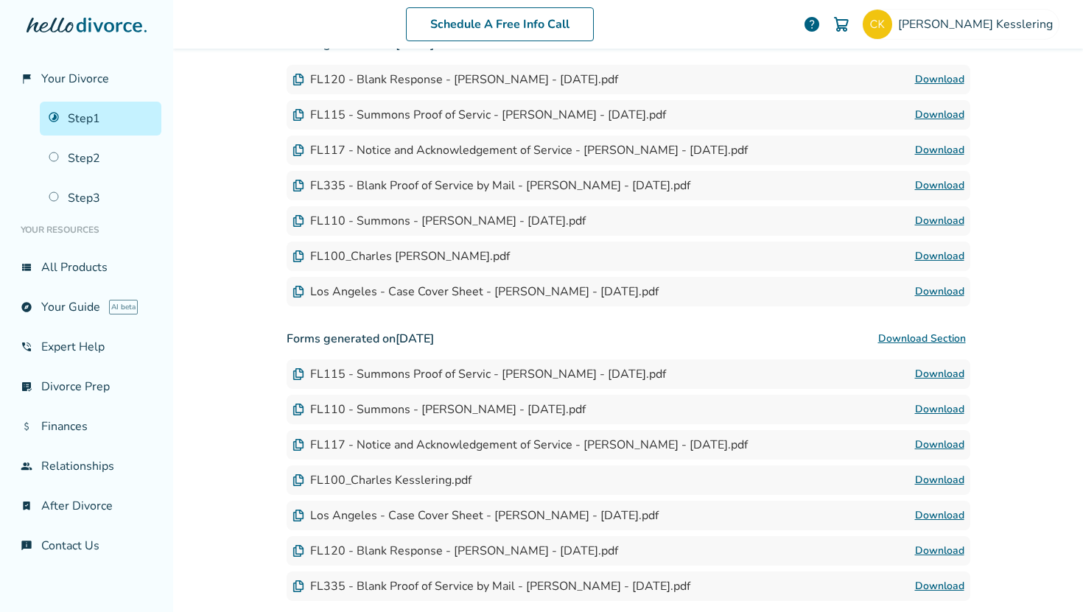
click at [926, 212] on link "Download" at bounding box center [939, 221] width 49 height 18
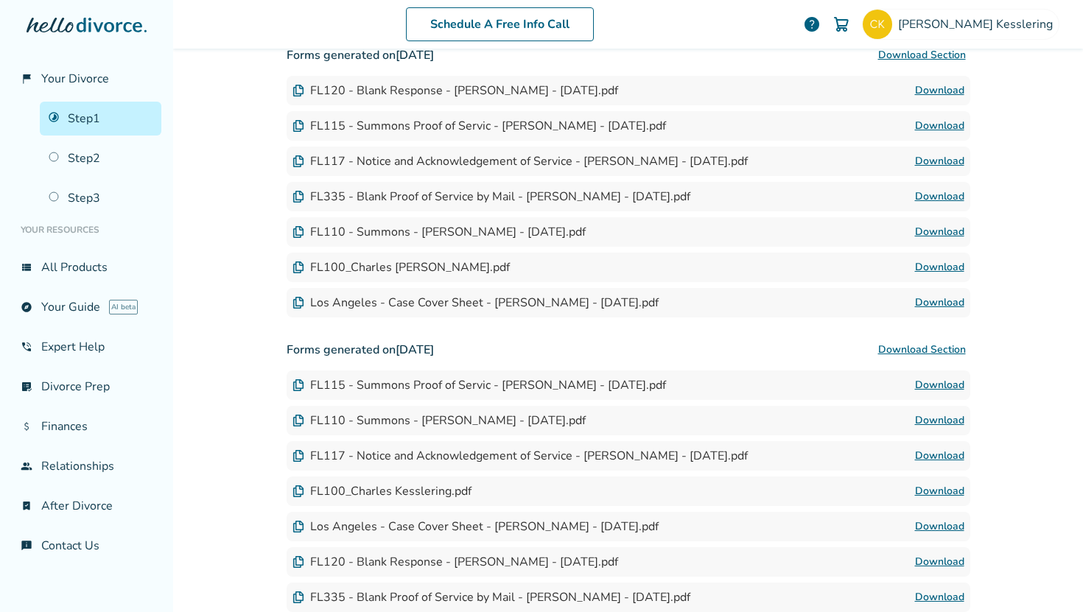
scroll to position [424, 0]
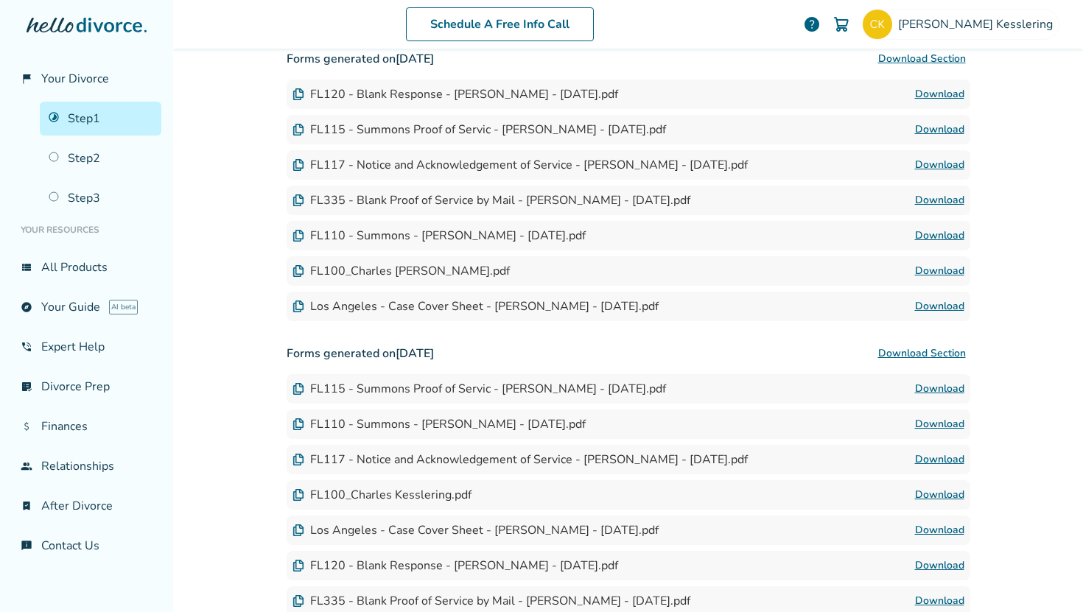
click at [915, 124] on link "Download" at bounding box center [939, 130] width 49 height 18
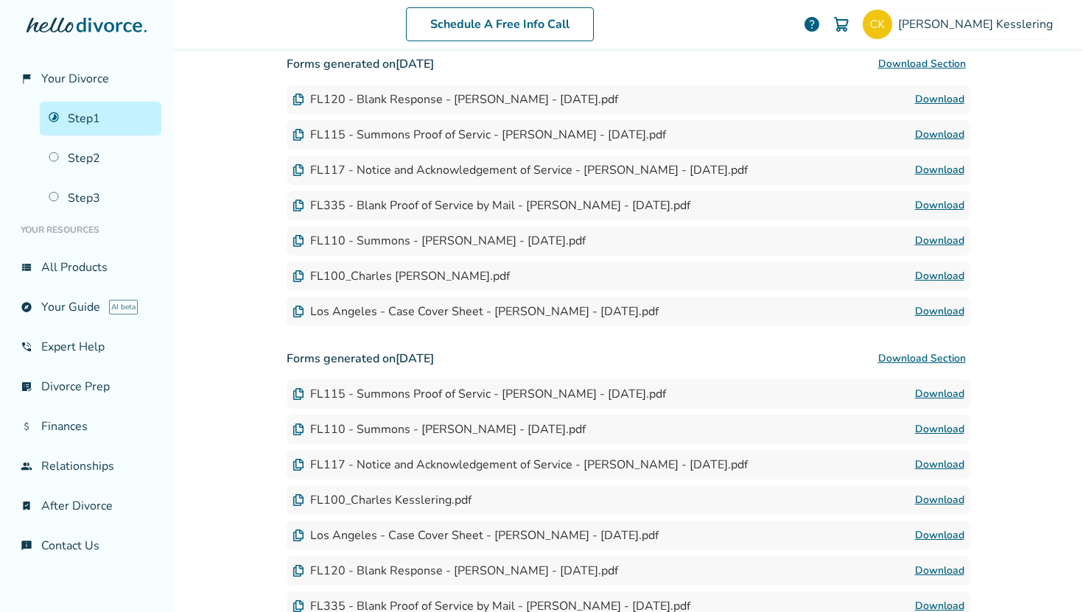
scroll to position [422, 0]
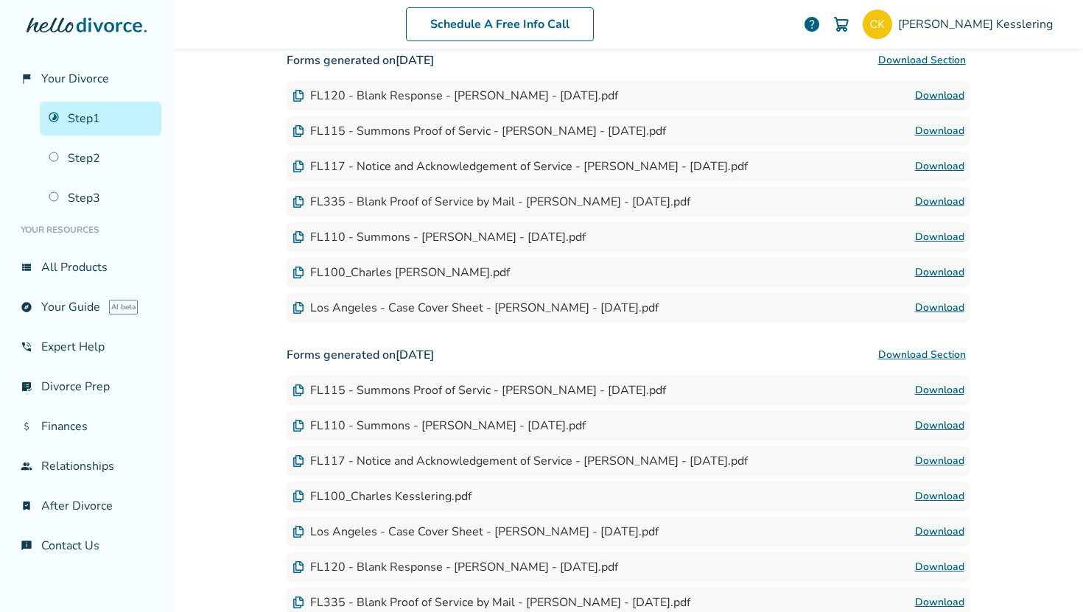
click at [619, 312] on div "Los Angeles - Case Cover Sheet - [PERSON_NAME] - [DATE].pdf" at bounding box center [476, 308] width 366 height 16
click at [928, 303] on link "Download" at bounding box center [939, 308] width 49 height 18
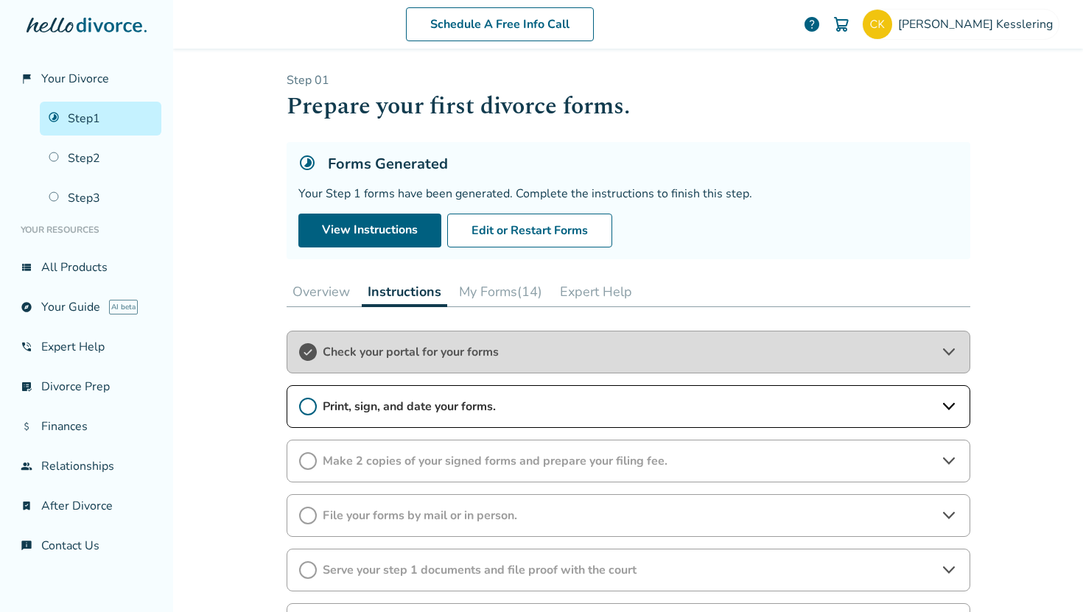
click at [444, 407] on span "Print, sign, and date your forms." at bounding box center [629, 407] width 612 height 16
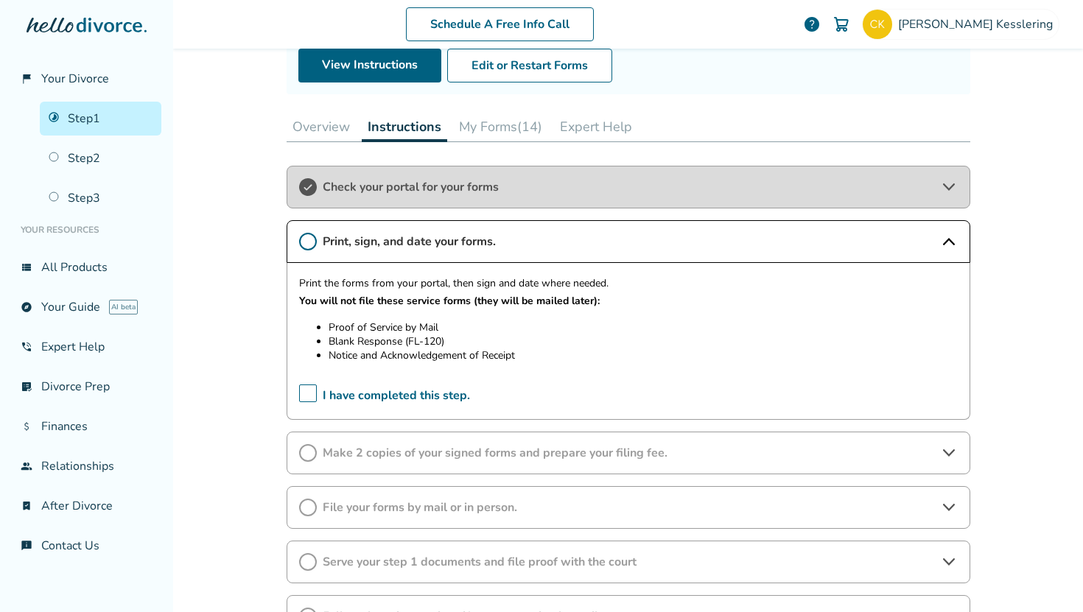
scroll to position [201, 0]
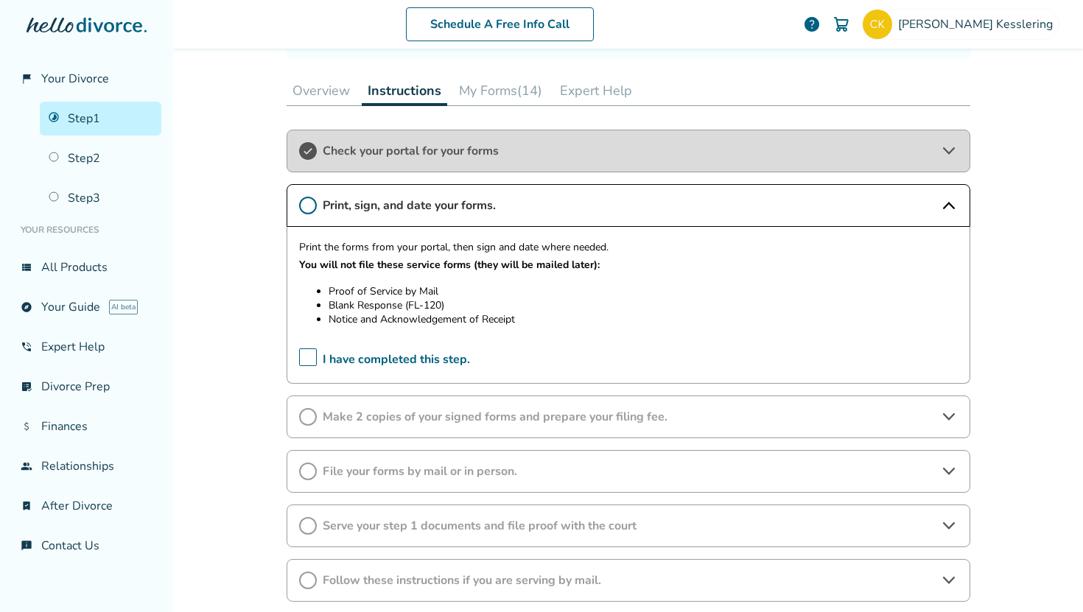
click at [462, 422] on span "Make 2 copies of your signed forms and prepare your filing fee." at bounding box center [629, 417] width 612 height 16
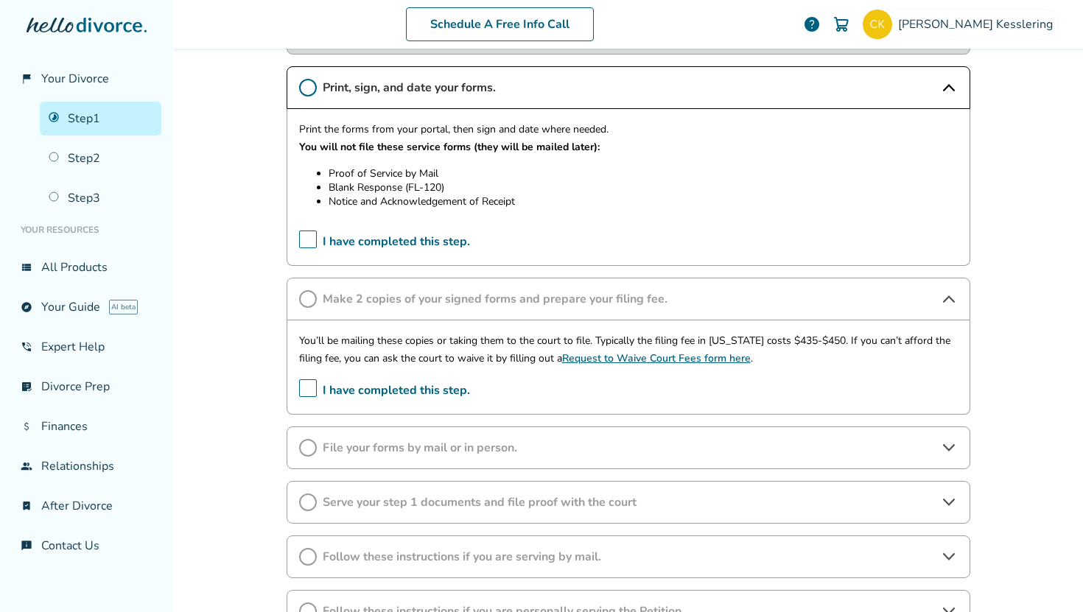
scroll to position [329, 0]
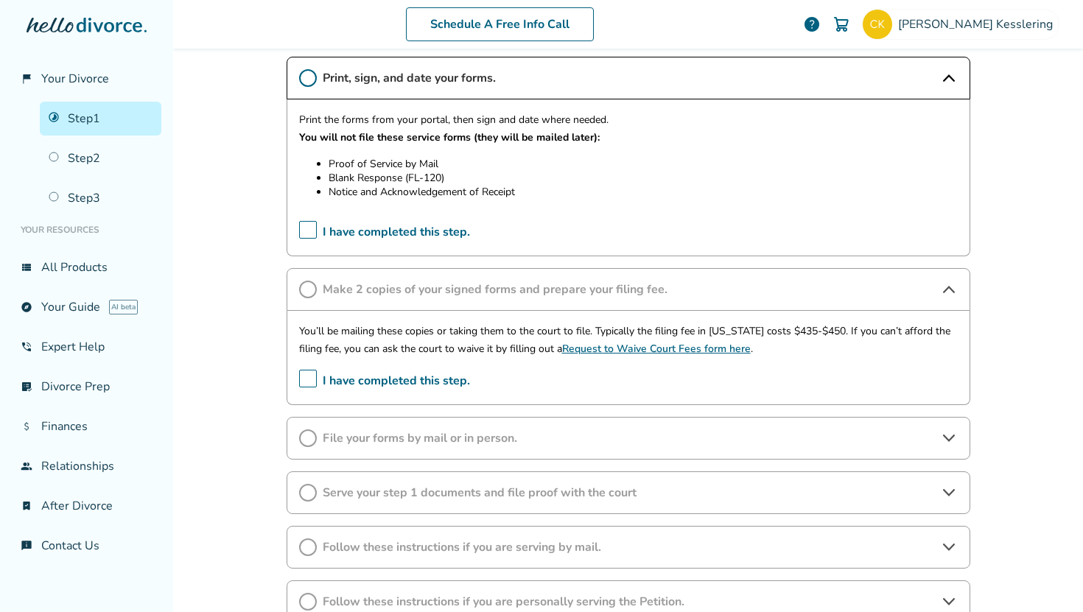
click at [352, 427] on div "File your forms by mail or in person." at bounding box center [629, 438] width 684 height 43
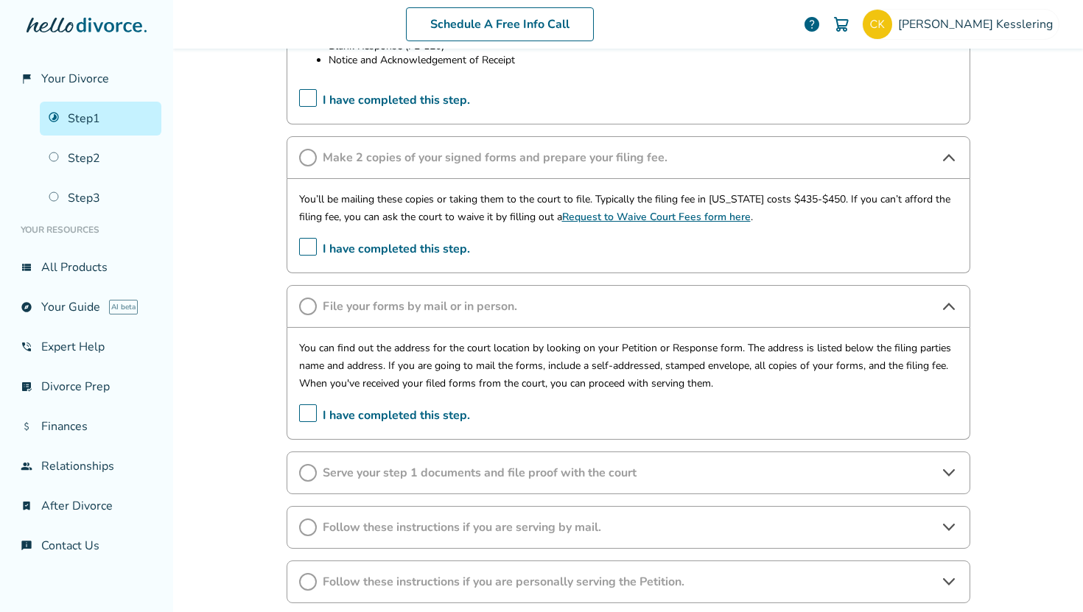
scroll to position [492, 0]
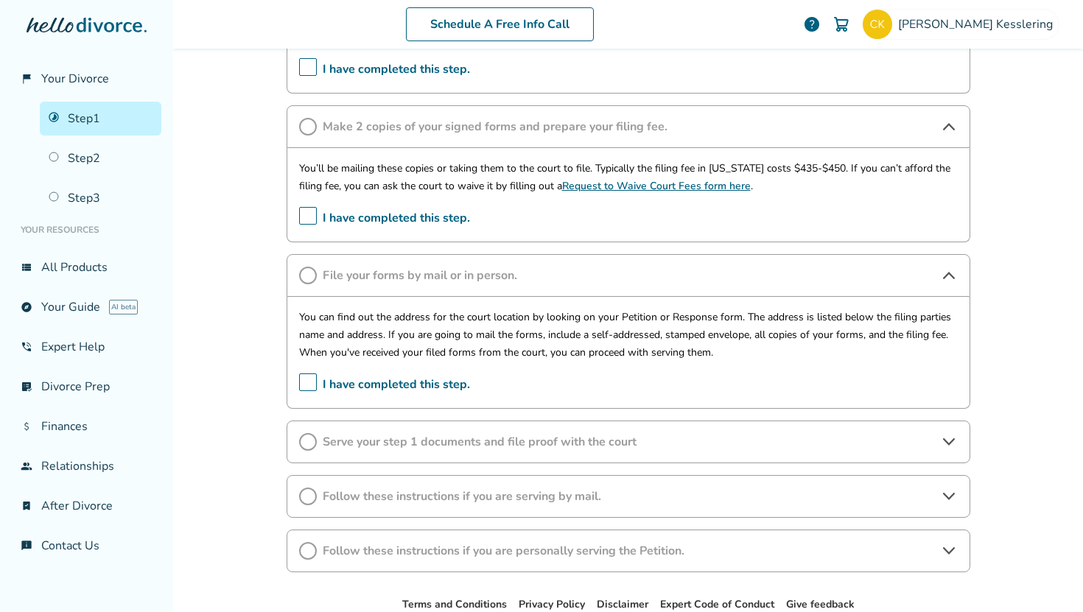
click at [364, 437] on span "Serve your step 1 documents and file proof with the court" at bounding box center [629, 442] width 612 height 16
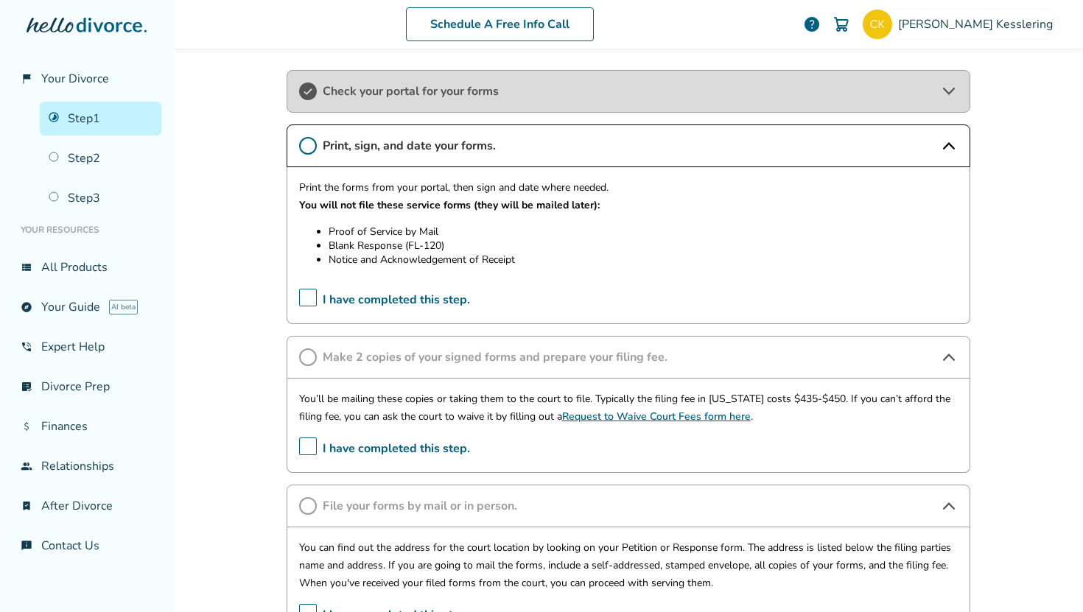
scroll to position [262, 0]
click at [264, 233] on div "Schedule A Free Info Call Charles Kesslering help Schedule A Free Call Charles …" at bounding box center [628, 306] width 910 height 612
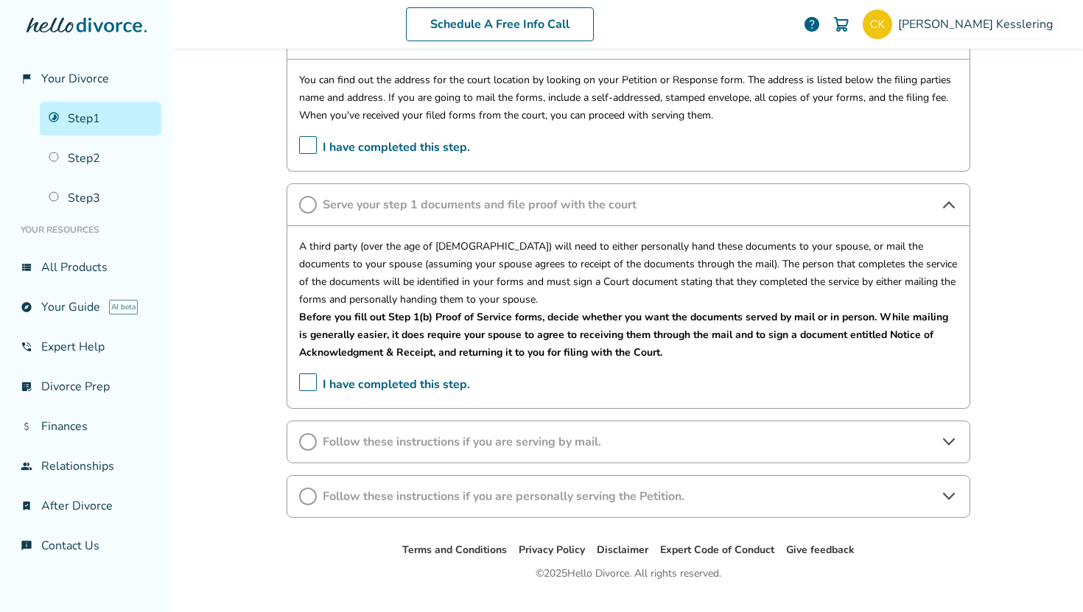
scroll to position [730, 0]
click at [373, 434] on span "Follow these instructions if you are serving by mail." at bounding box center [629, 441] width 612 height 16
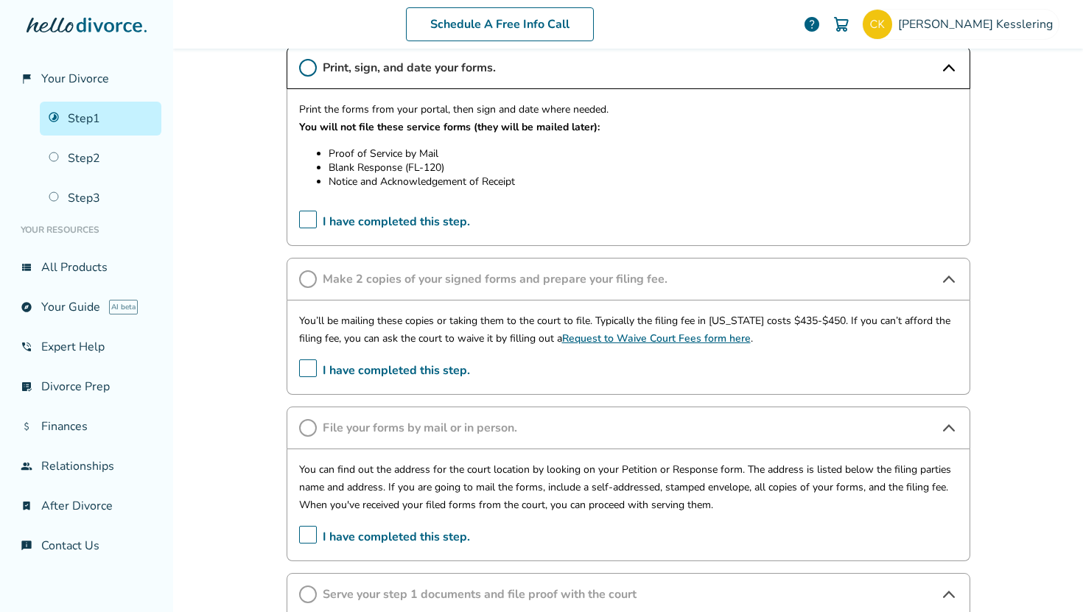
scroll to position [341, 0]
click at [85, 147] on link "Step 2" at bounding box center [101, 159] width 122 height 34
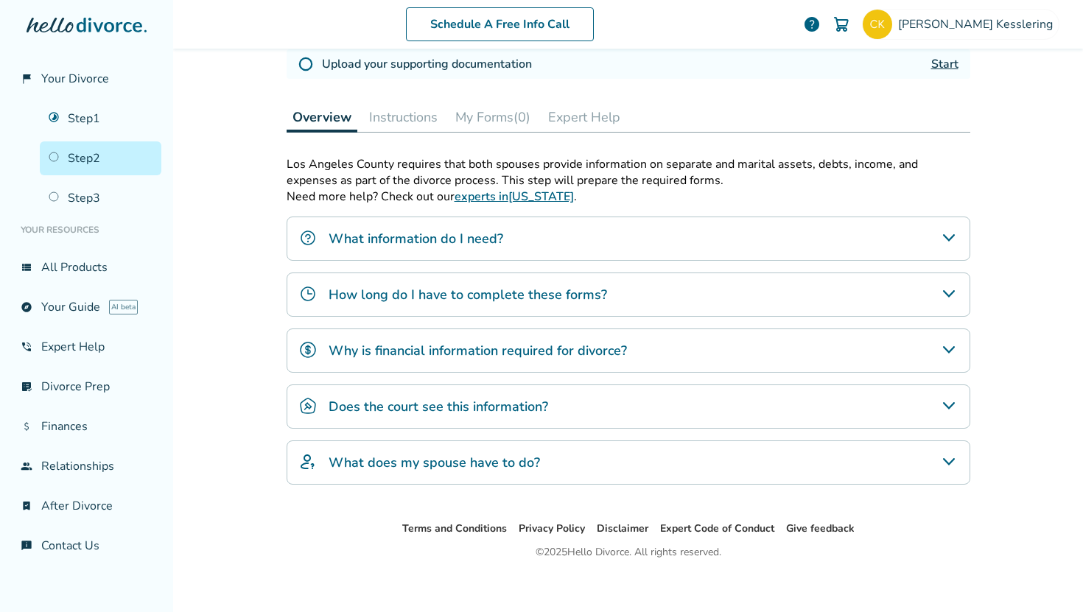
scroll to position [389, 0]
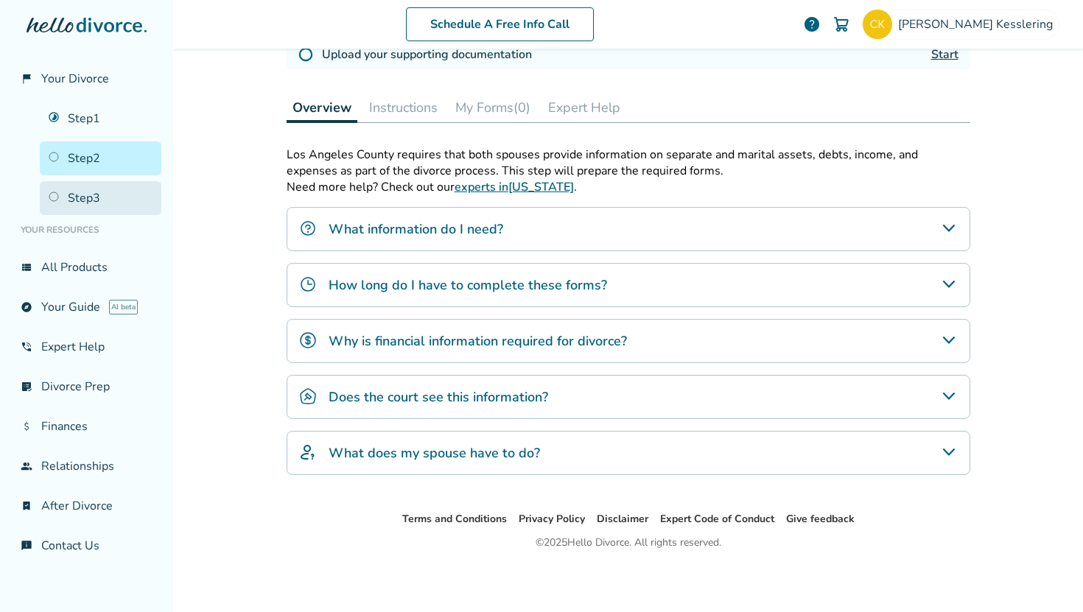
click at [74, 194] on link "Step 3" at bounding box center [101, 198] width 122 height 34
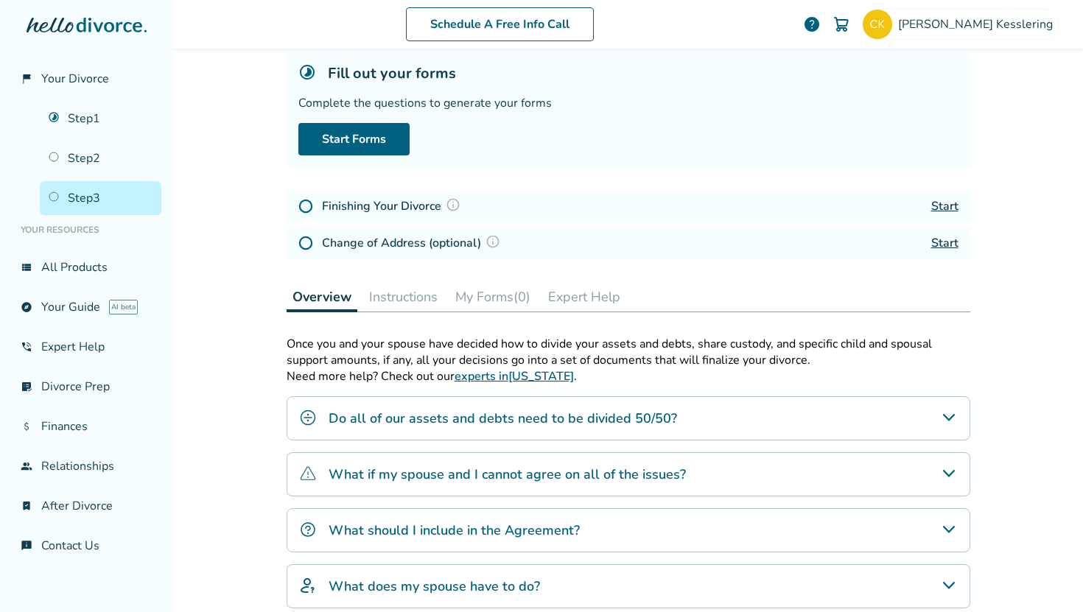
scroll to position [94, 0]
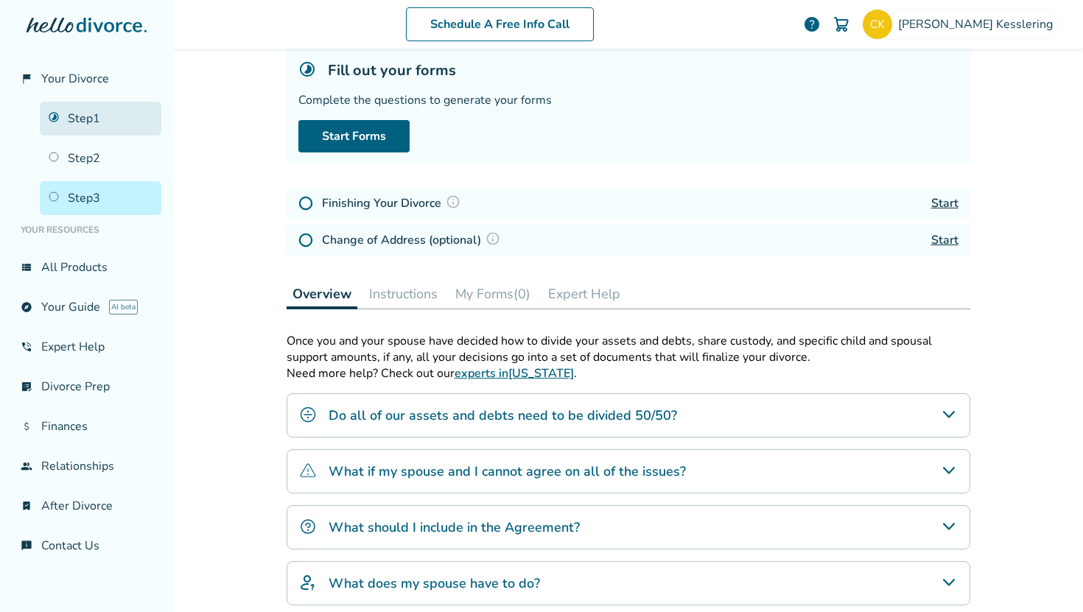
click at [78, 112] on link "Step 1" at bounding box center [101, 119] width 122 height 34
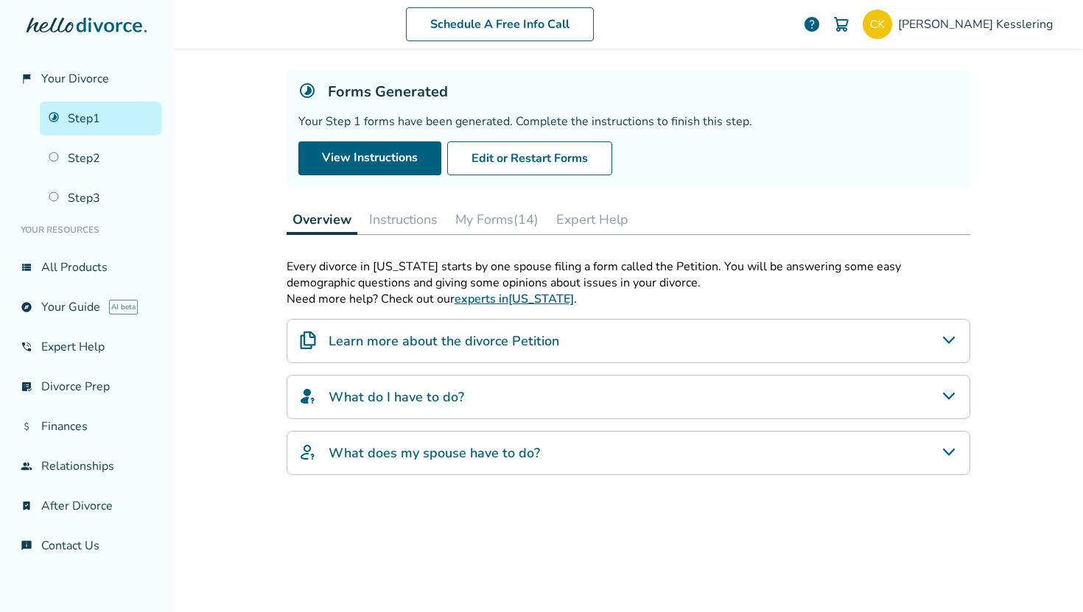
scroll to position [176, 0]
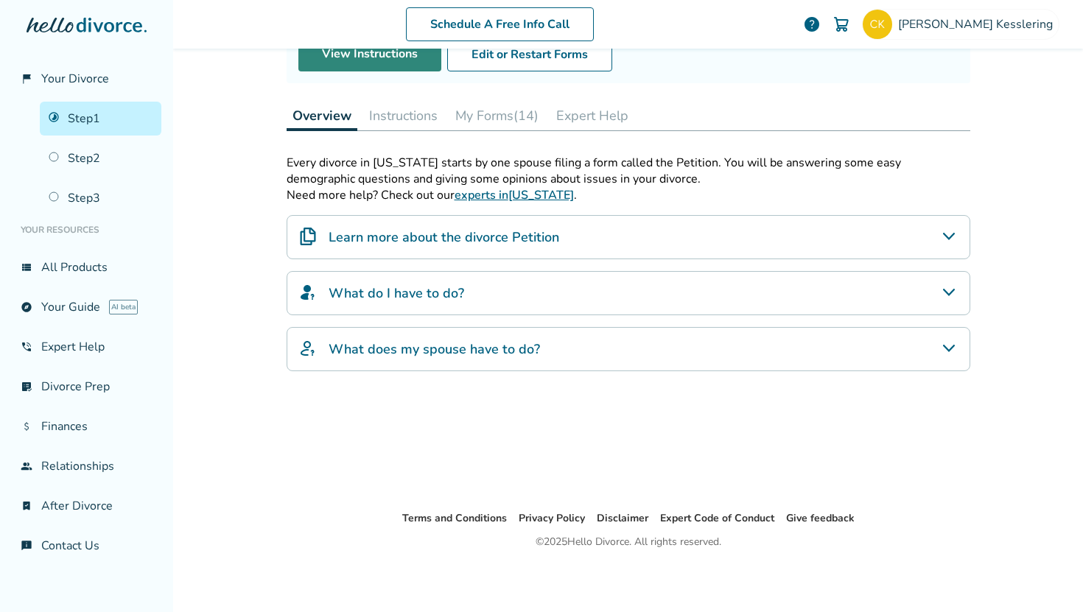
click at [346, 52] on link "View Instructions" at bounding box center [369, 55] width 143 height 34
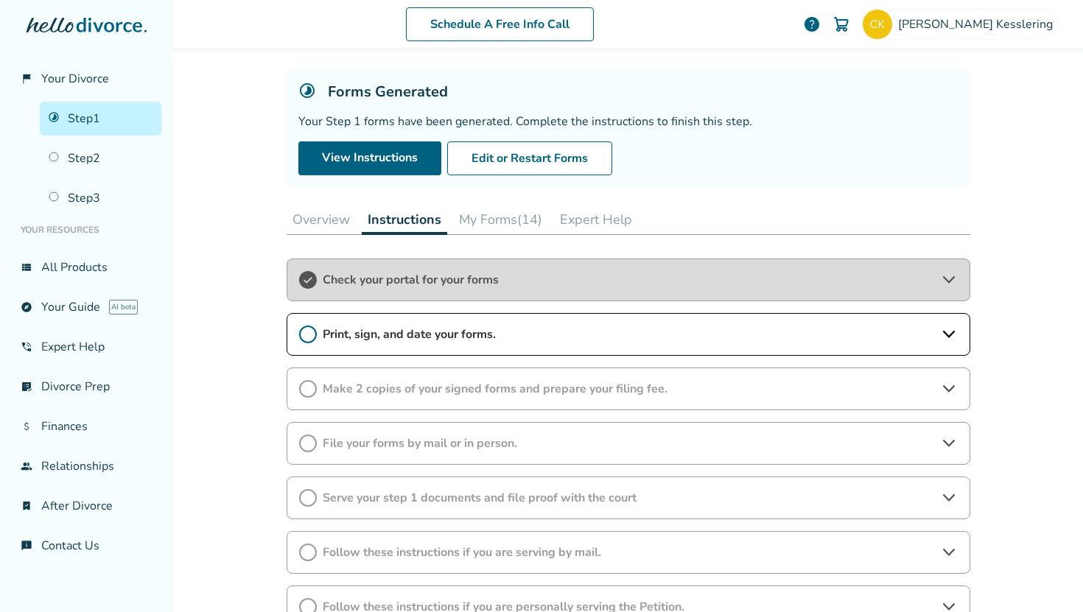
click at [373, 343] on div "Print, sign, and date your forms." at bounding box center [629, 334] width 684 height 43
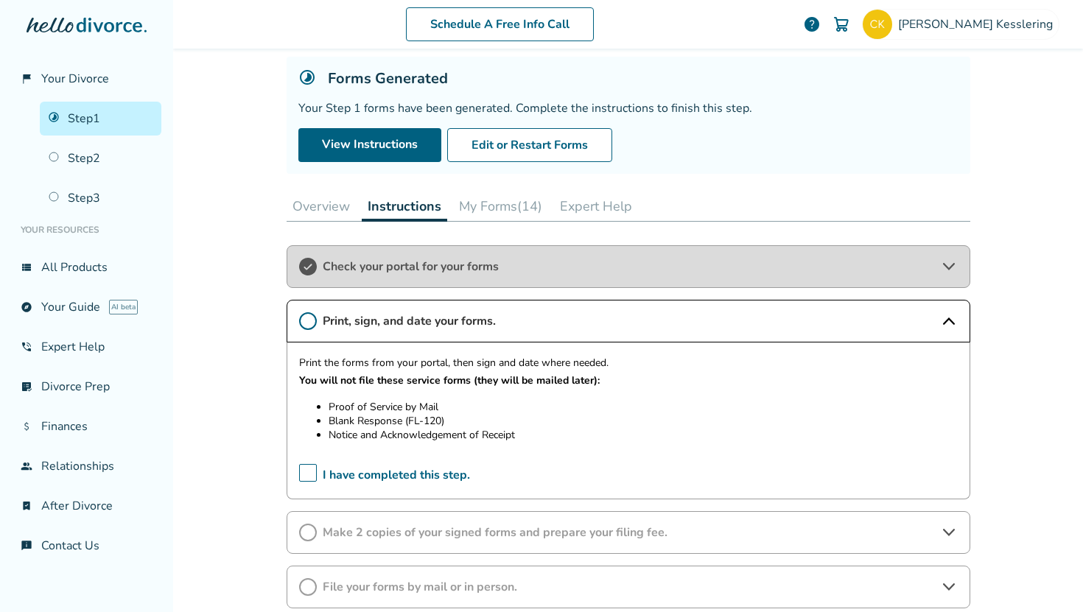
scroll to position [88, 0]
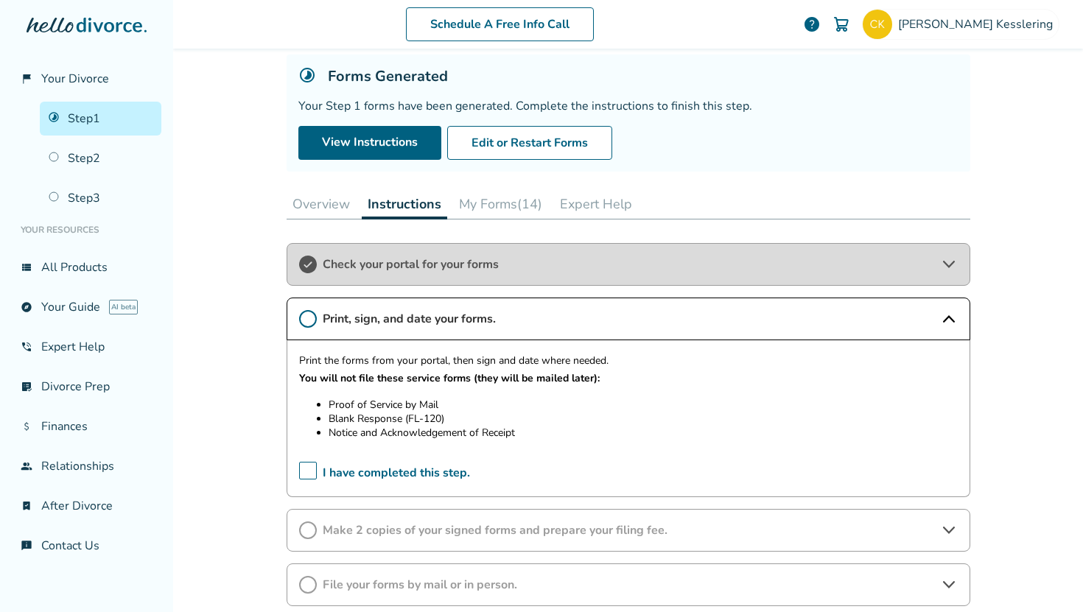
click at [319, 469] on span "I have completed this step." at bounding box center [384, 473] width 171 height 23
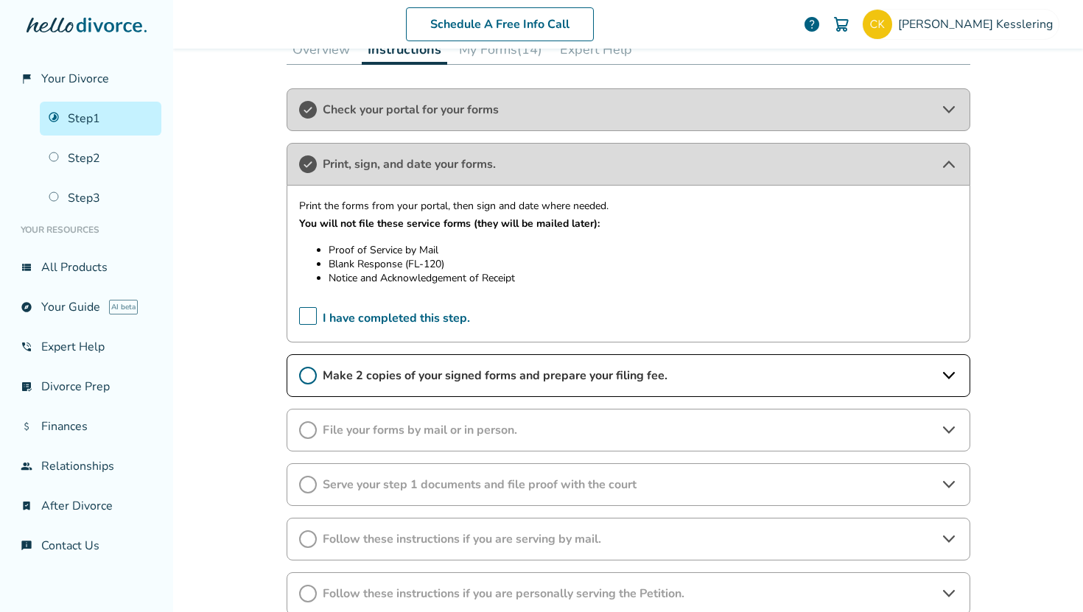
scroll to position [264, 0]
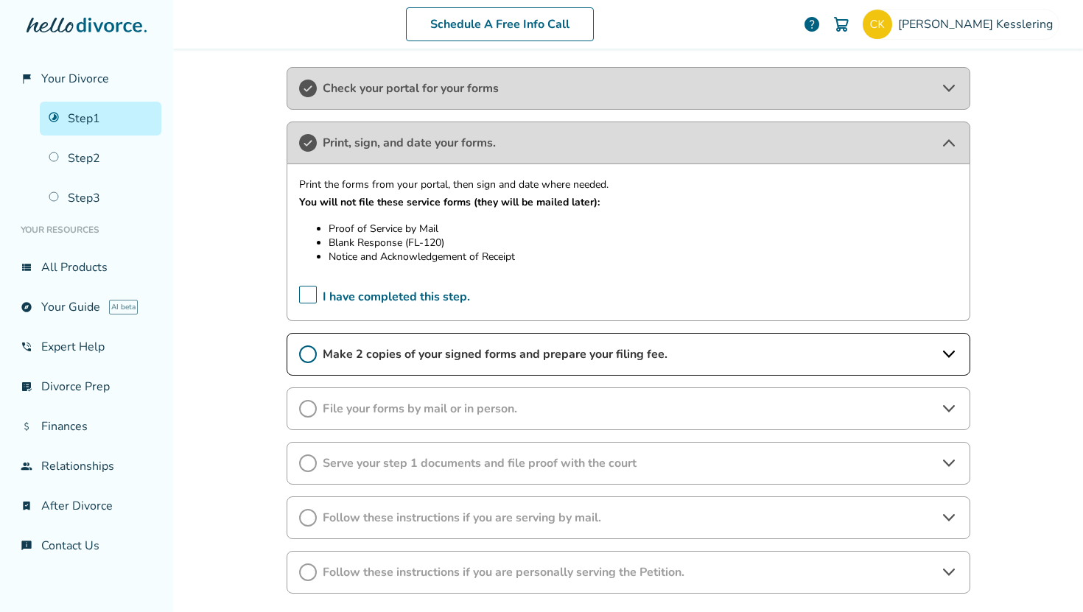
click at [629, 361] on span "Make 2 copies of your signed forms and prepare your filing fee." at bounding box center [629, 354] width 612 height 16
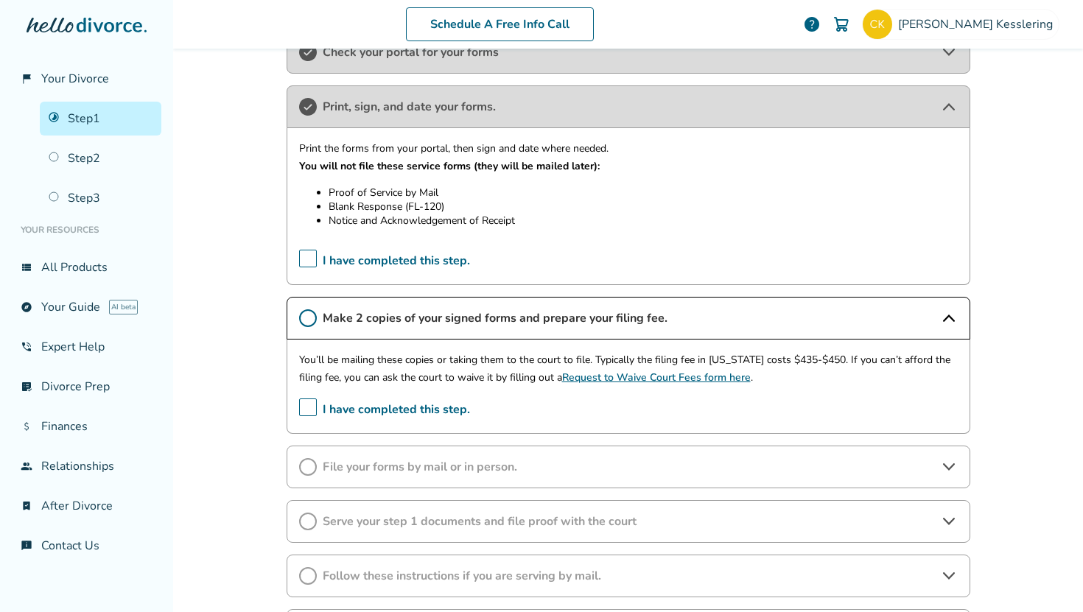
scroll to position [301, 0]
click at [400, 462] on span "File your forms by mail or in person." at bounding box center [629, 466] width 612 height 16
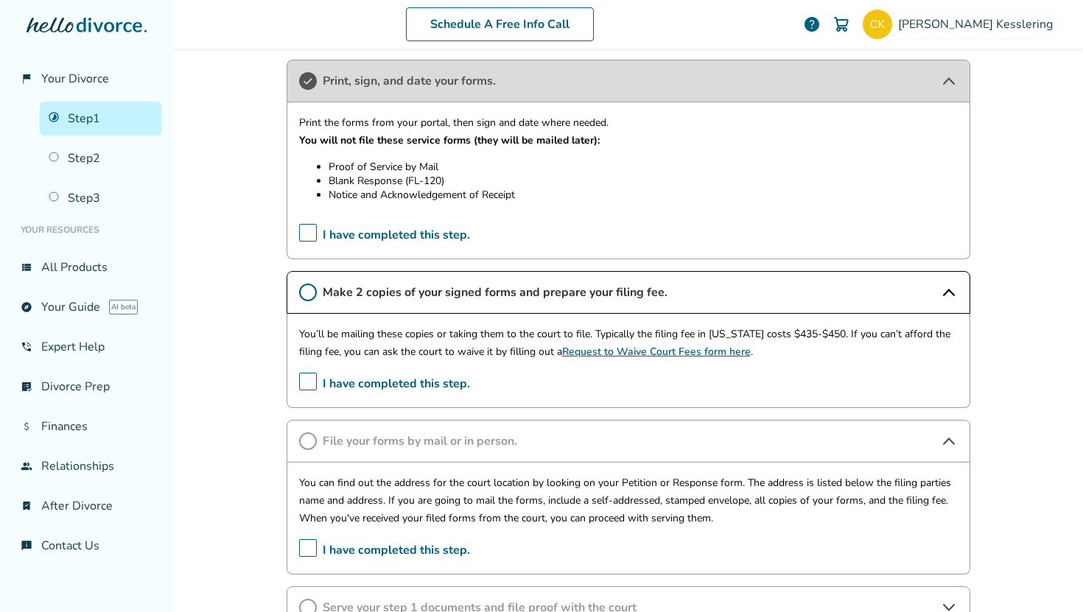
scroll to position [353, 0]
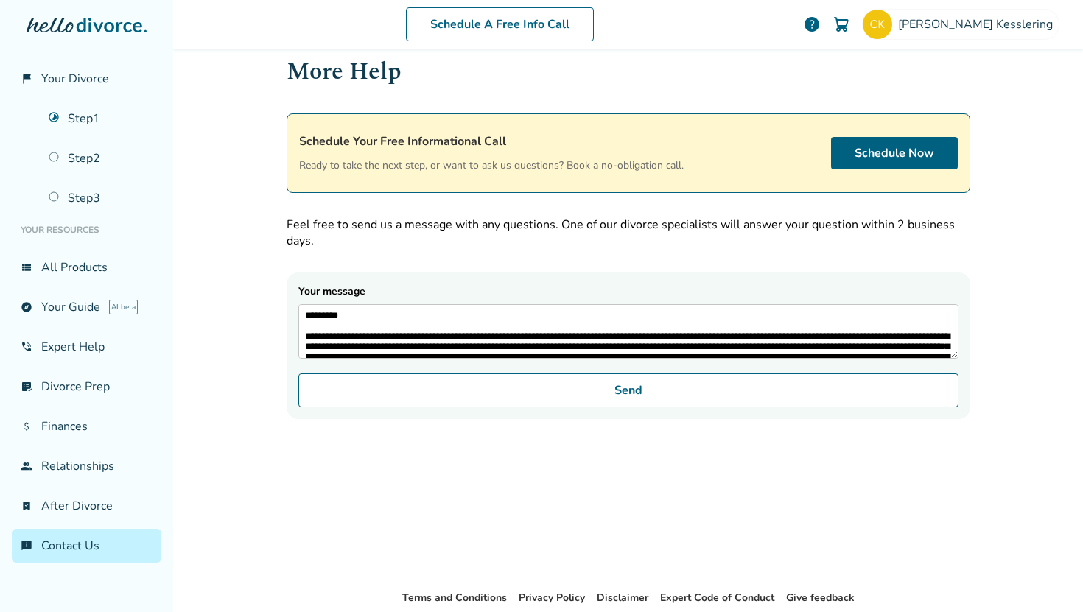
scroll to position [80, 0]
